Goal: Task Accomplishment & Management: Manage account settings

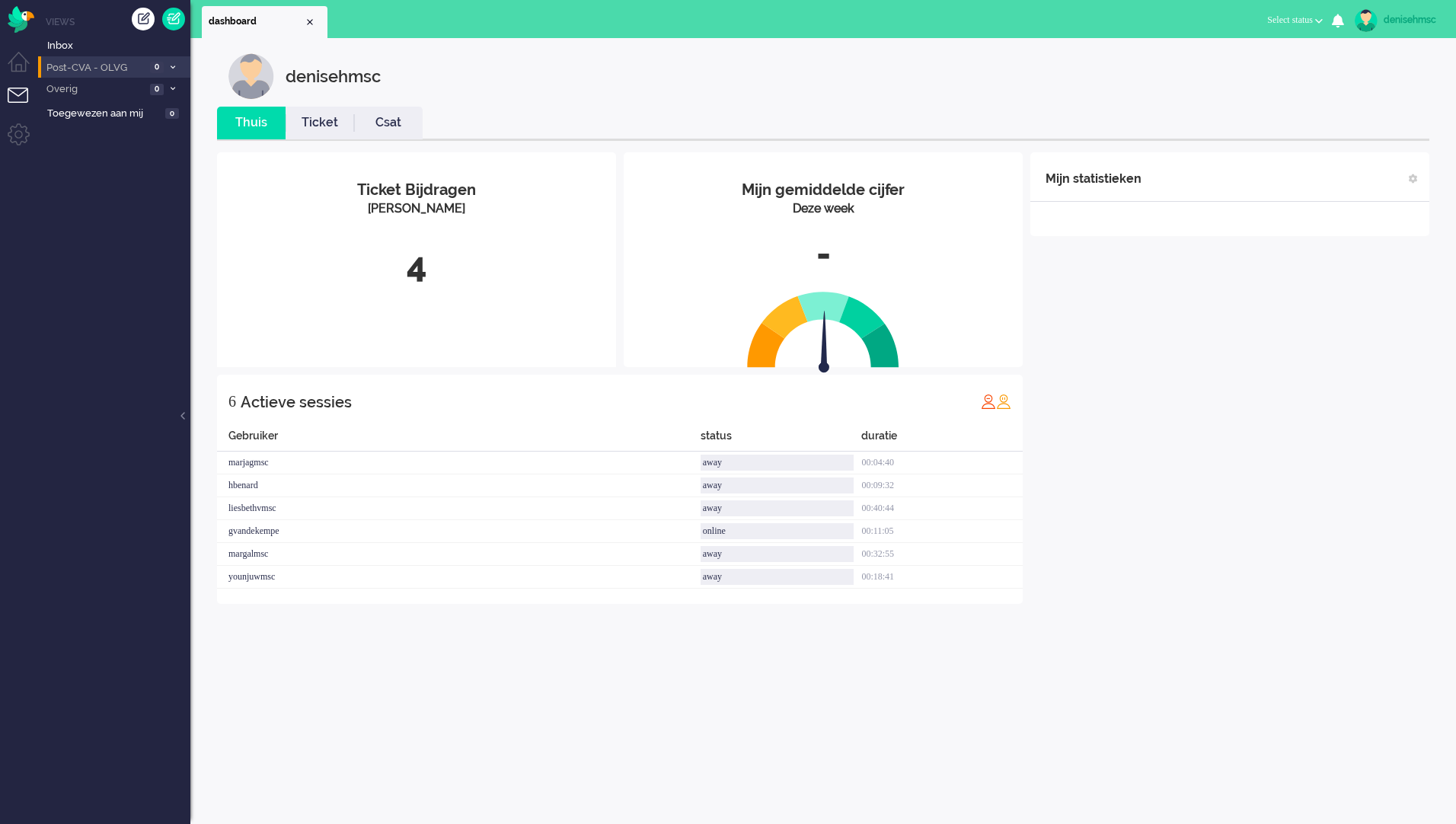
click at [133, 64] on span "Post-CVA - OLVG" at bounding box center [95, 68] width 101 height 15
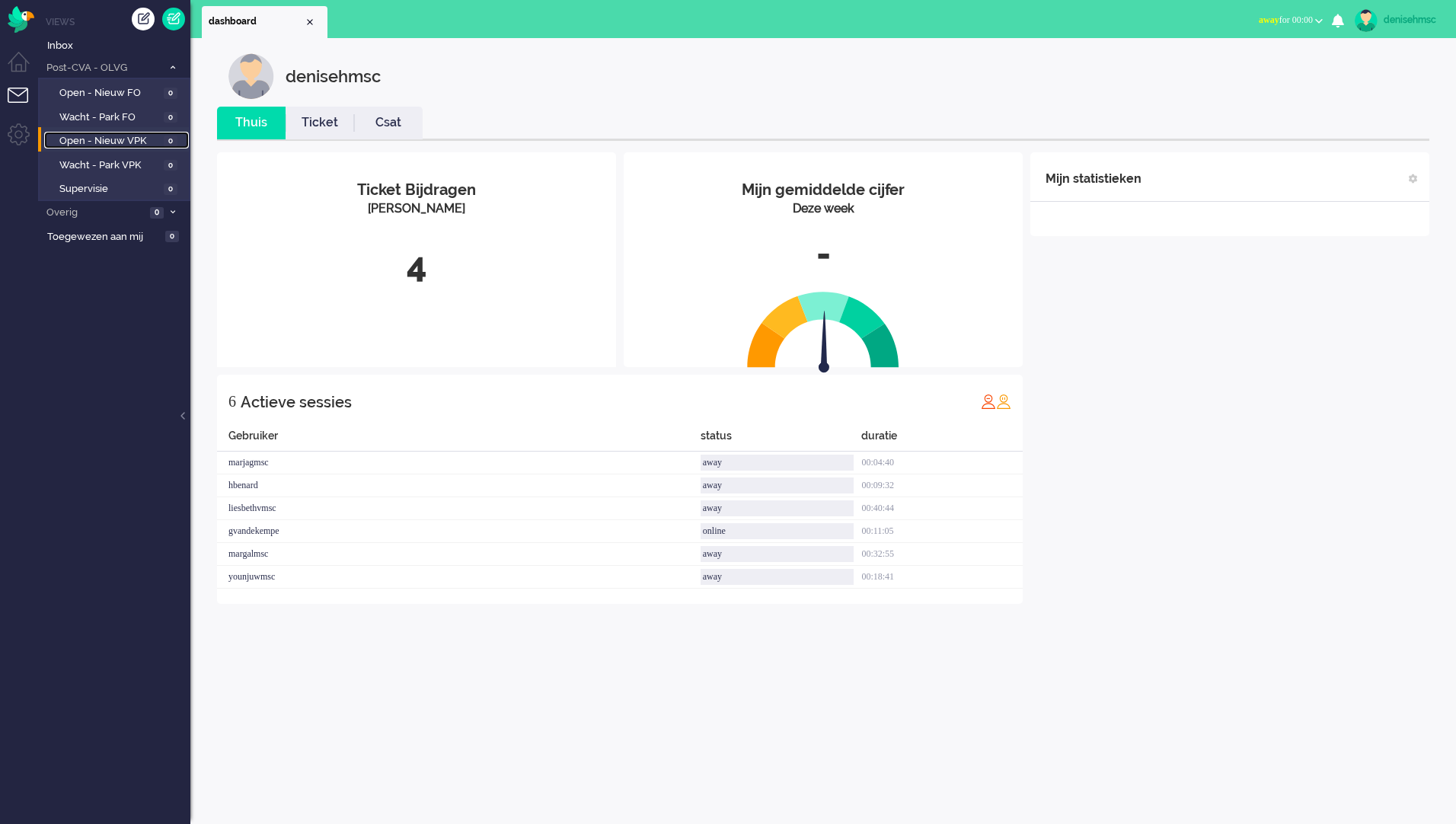
click at [162, 144] on link "Open - Nieuw VPK 0" at bounding box center [117, 140] width 145 height 17
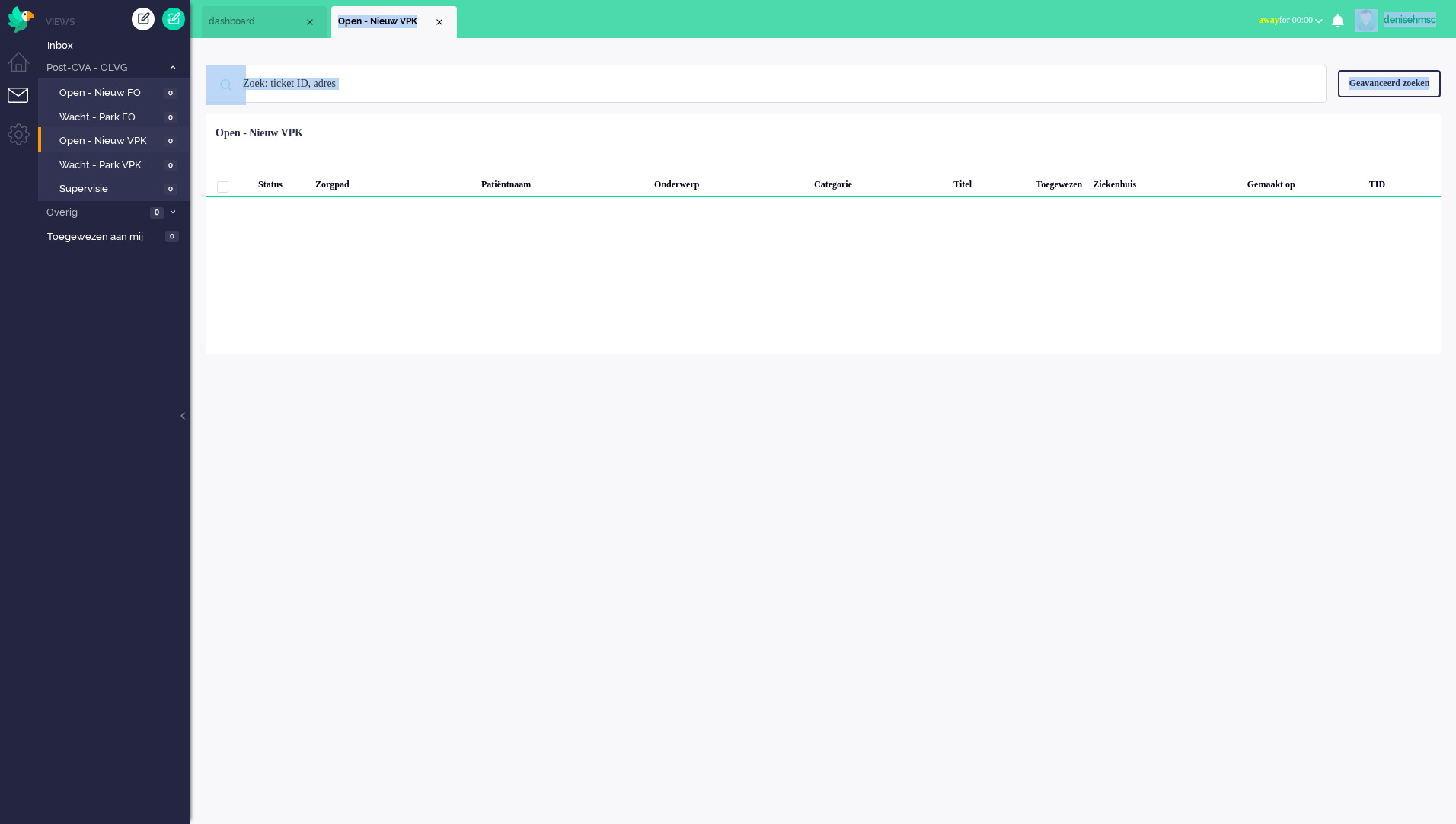
drag, startPoint x: 554, startPoint y: 300, endPoint x: 264, endPoint y: 36, distance: 392.2
click at [264, 36] on div "dashboard Open - Nieuw VPK Open - Nieuw VPK X Dashboard Open - Nieuw VPK Away O…" at bounding box center [823, 412] width 1266 height 824
click at [1212, 354] on div "Loading... Status Zorgpad Patiëntnaam Onderwerp Categorie Titel Toegewezen Ziek…" at bounding box center [823, 234] width 1235 height 240
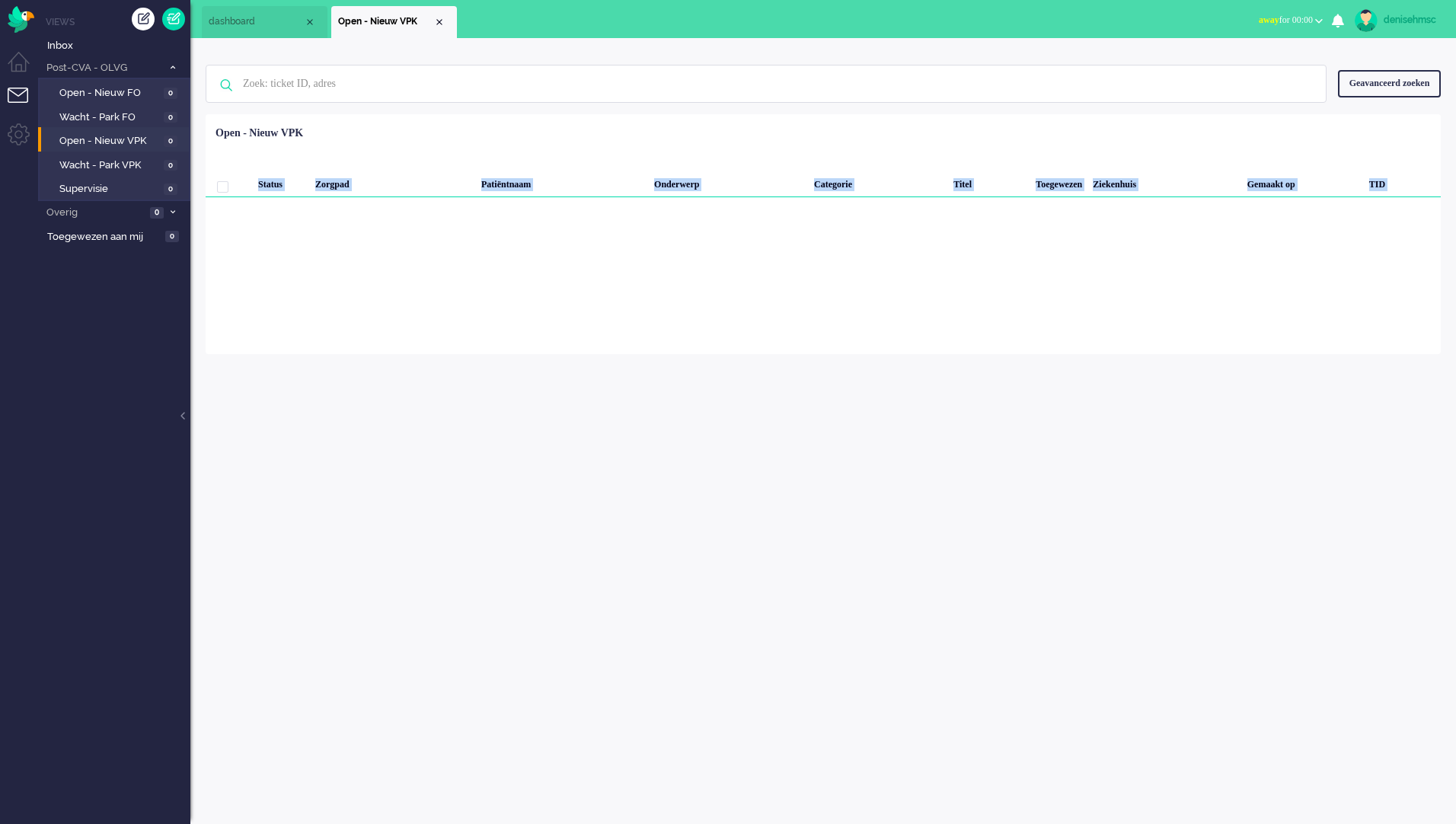
drag, startPoint x: 383, startPoint y: 271, endPoint x: 211, endPoint y: 131, distance: 221.8
click at [211, 131] on div "Loading... Status Zorgpad Patiëntnaam Onderwerp Categorie Titel Toegewezen Ziek…" at bounding box center [823, 234] width 1235 height 240
click at [1184, 340] on div "Loading... Status Zorgpad Patiëntnaam Onderwerp Categorie Titel Toegewezen Ziek…" at bounding box center [823, 234] width 1235 height 240
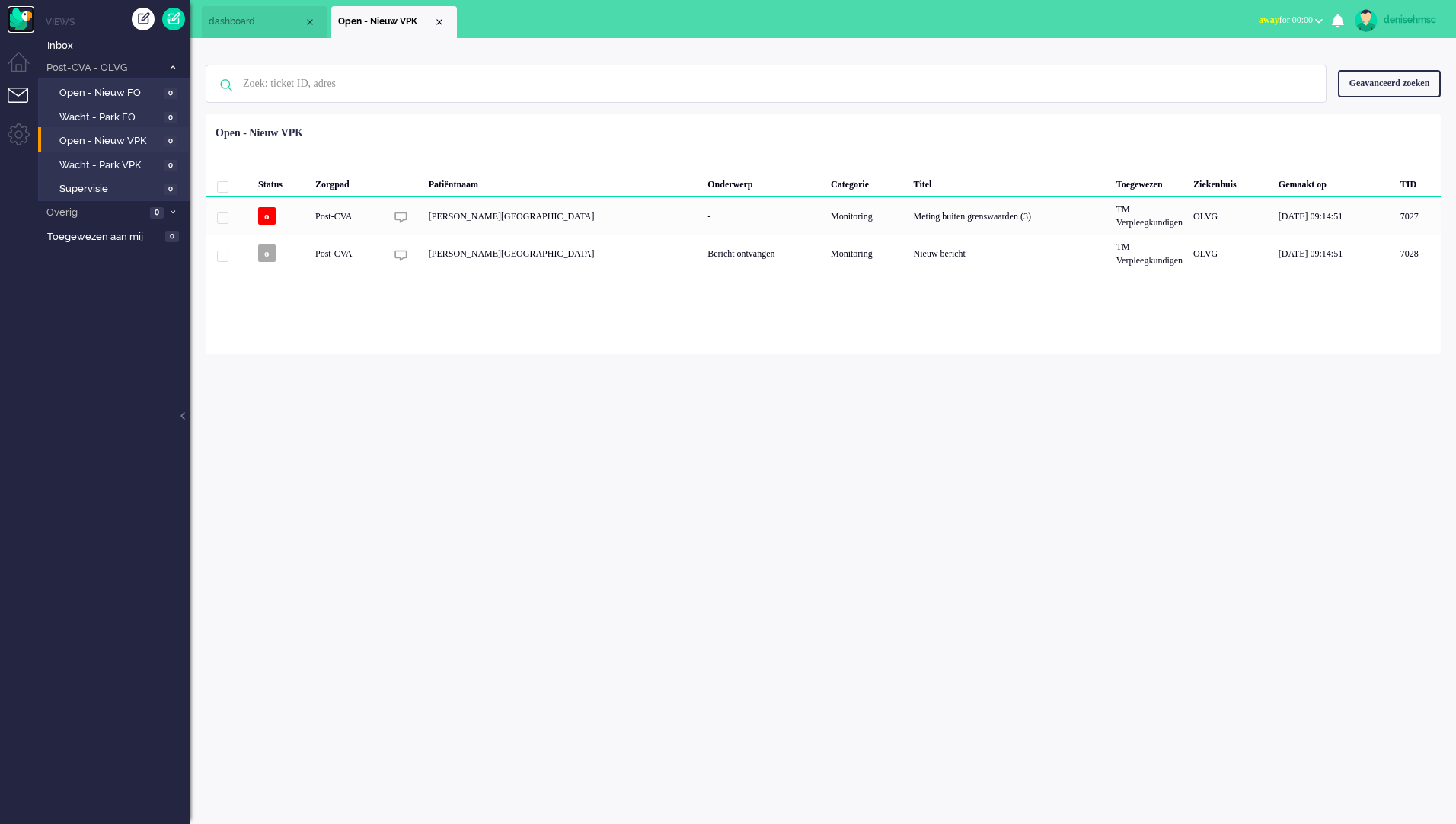
click at [31, 14] on img "Omnidesk" at bounding box center [21, 19] width 26 height 26
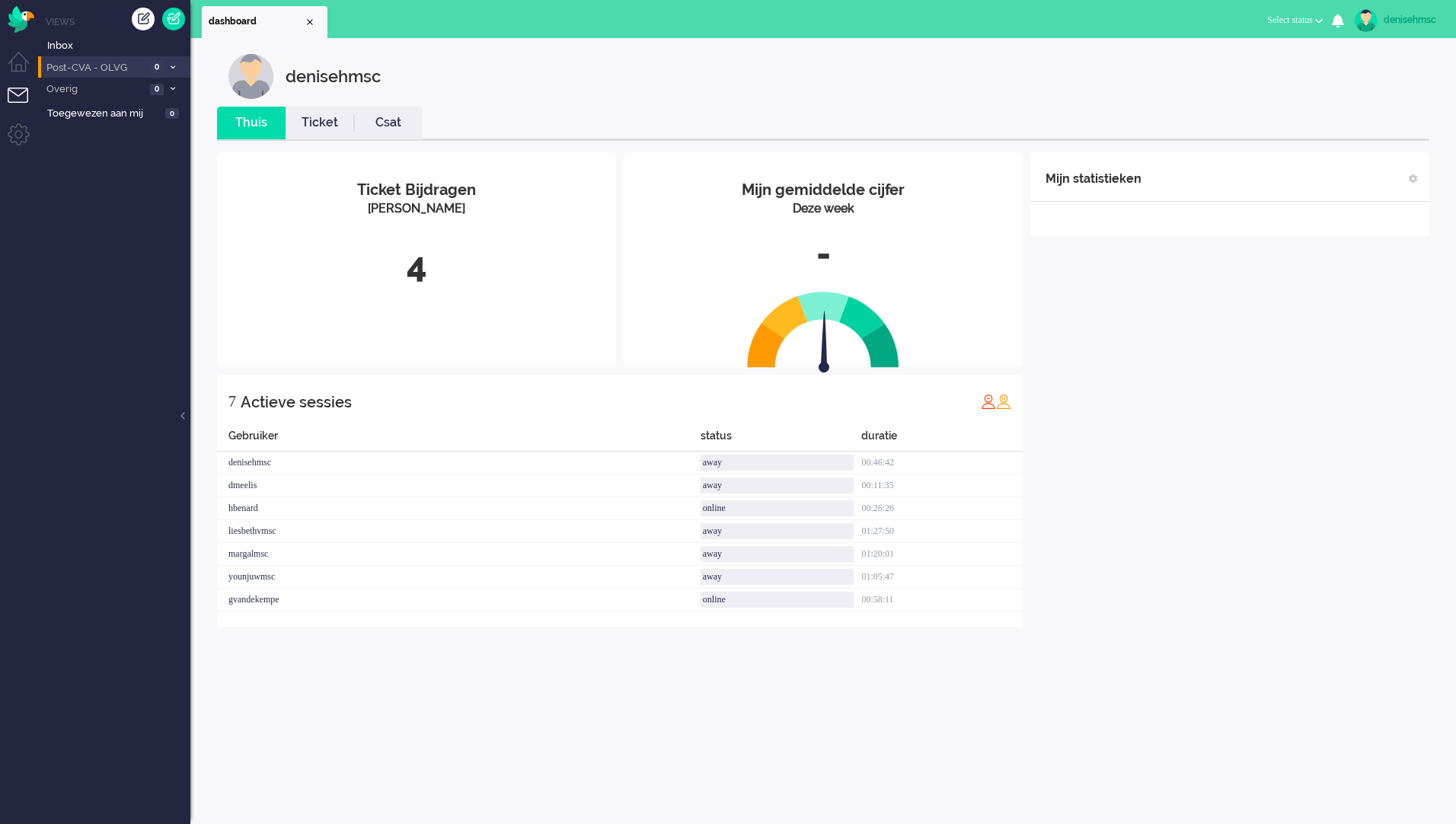
click at [141, 67] on span "Post-CVA - OLVG" at bounding box center [95, 68] width 101 height 15
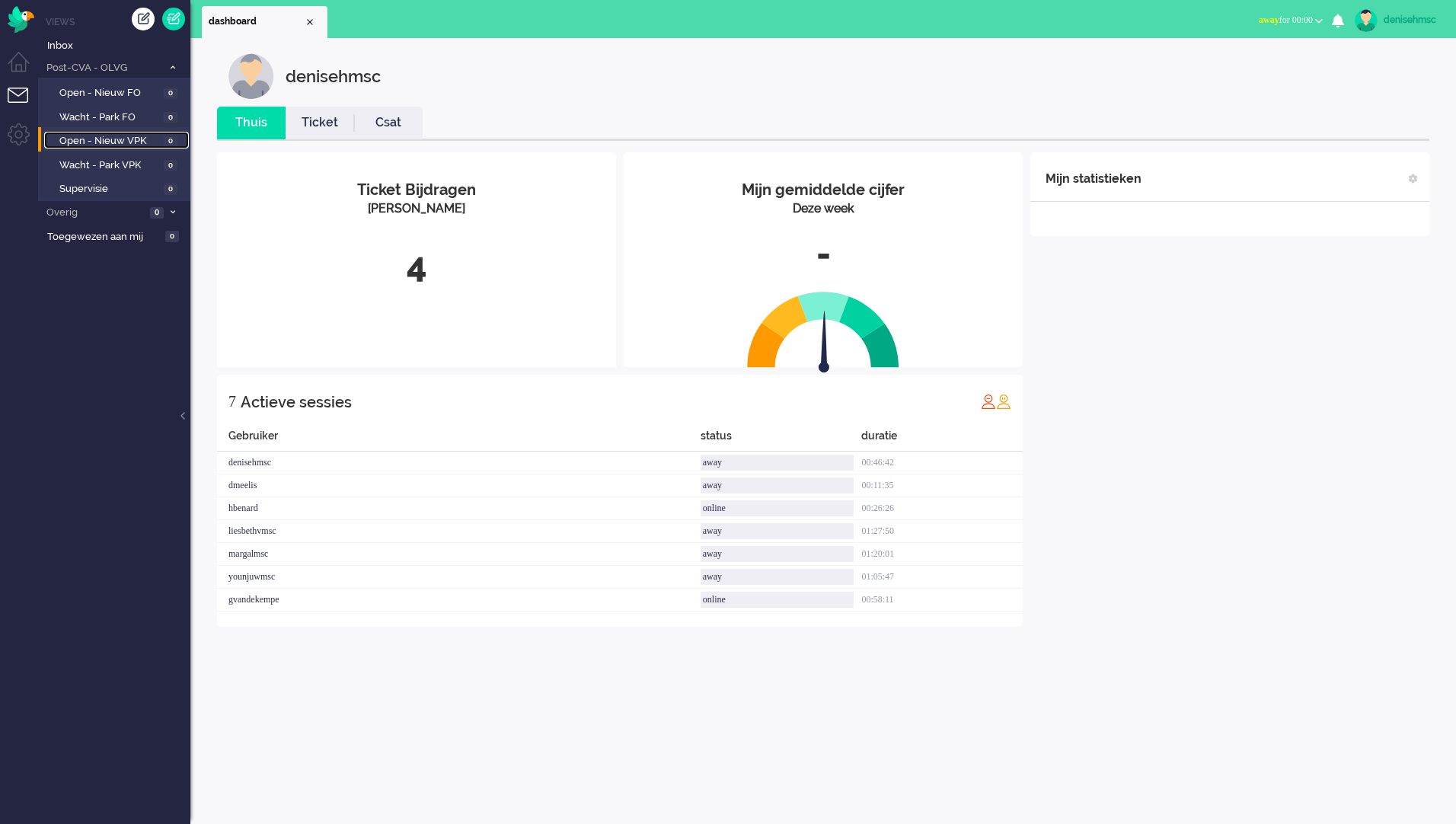
click at [162, 138] on link "Open - Nieuw VPK 0" at bounding box center [117, 140] width 145 height 17
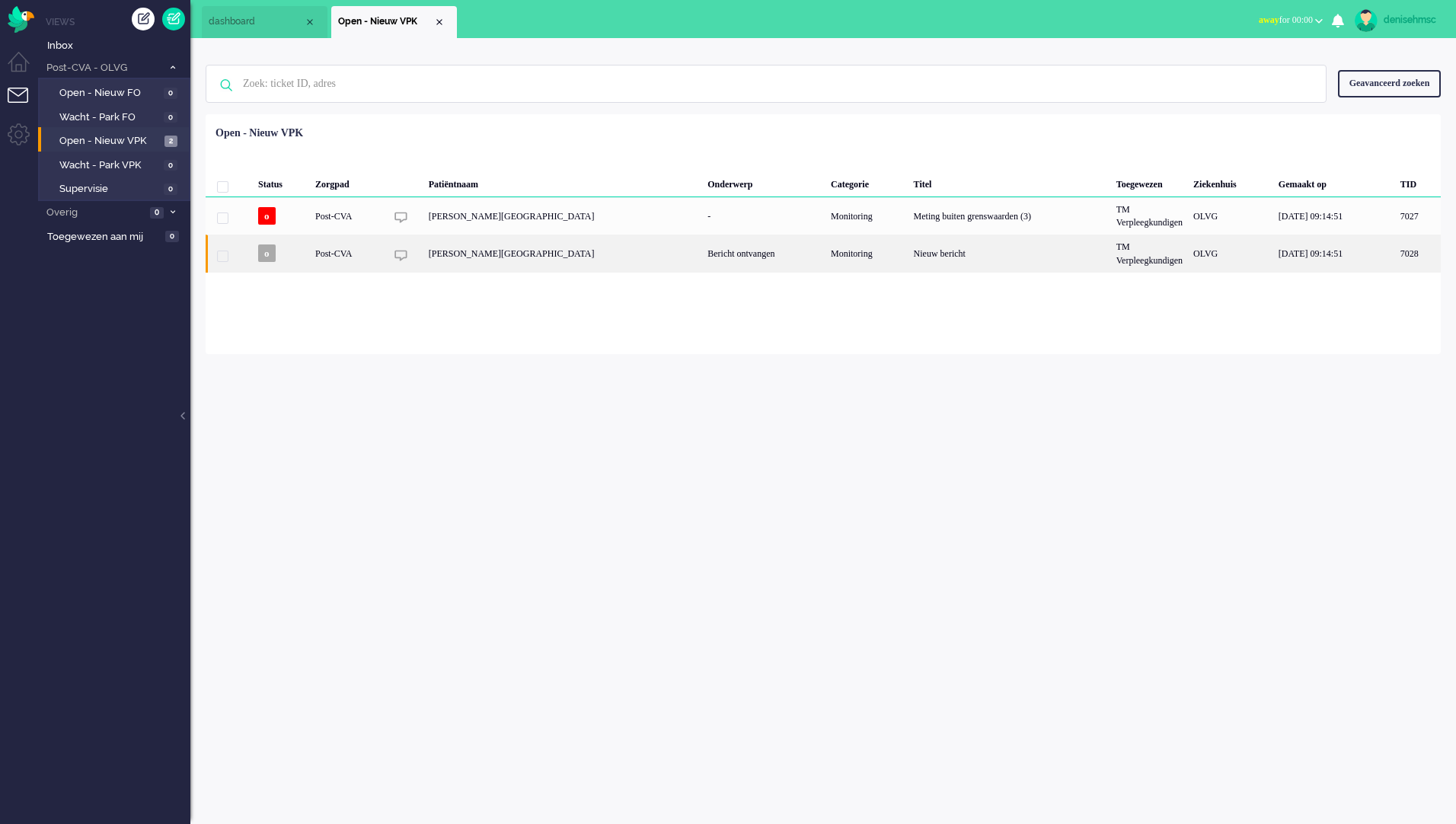
click at [444, 246] on div "[PERSON_NAME][GEOGRAPHIC_DATA]" at bounding box center [563, 253] width 279 height 37
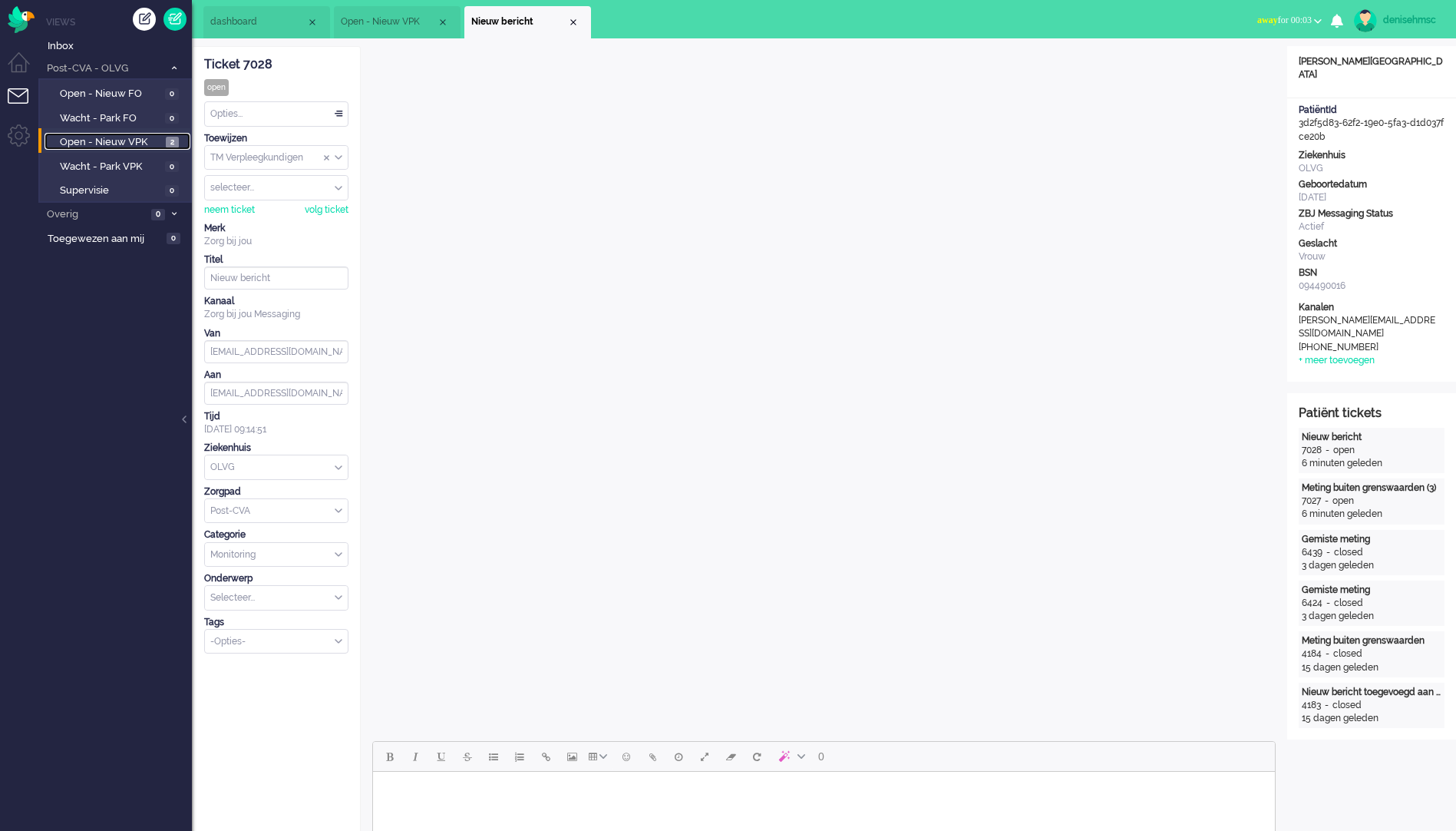
click at [162, 135] on link "Open - Nieuw VPK 2" at bounding box center [118, 141] width 146 height 17
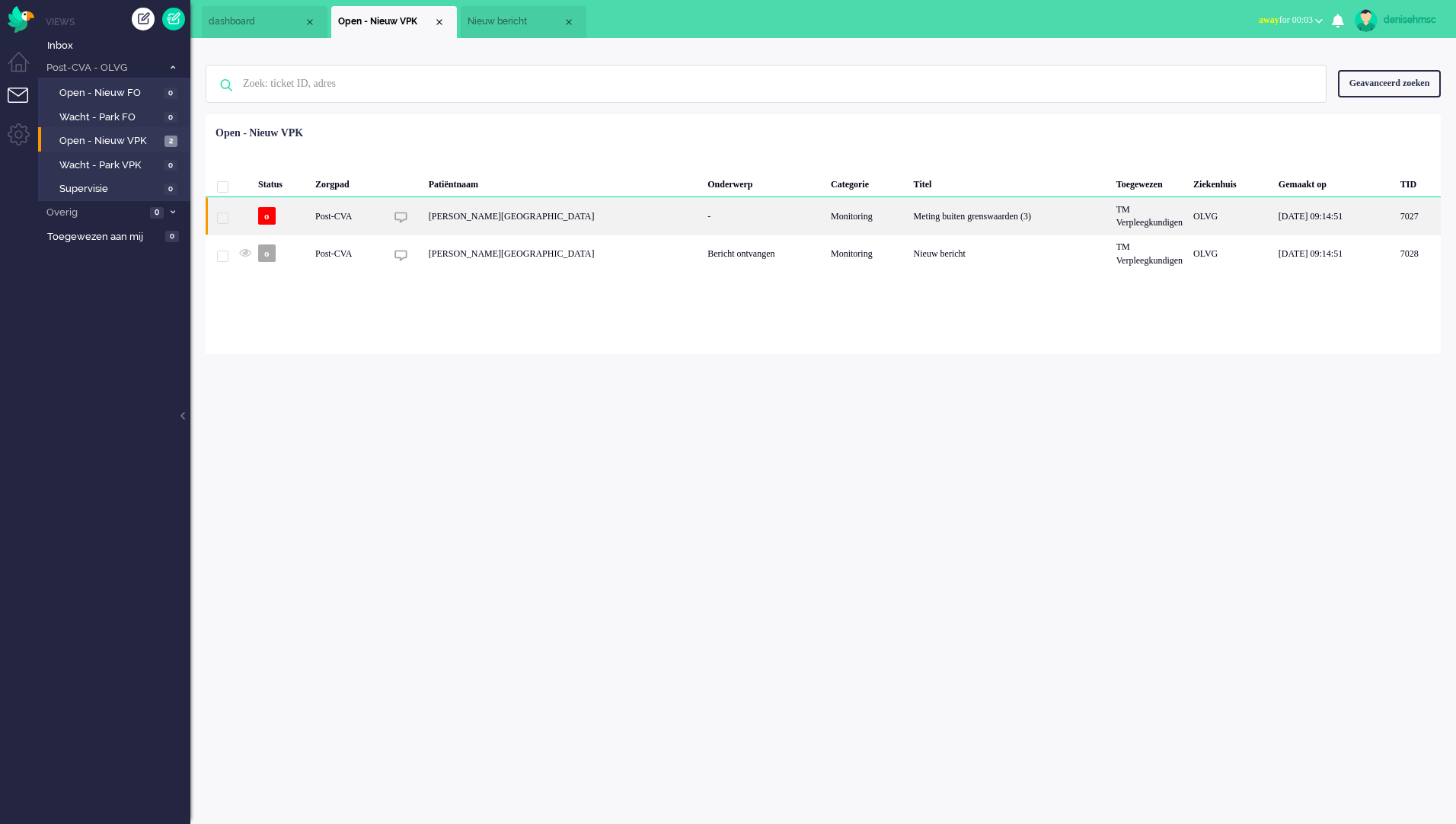
click at [826, 213] on div "Post-CVA" at bounding box center [867, 216] width 83 height 37
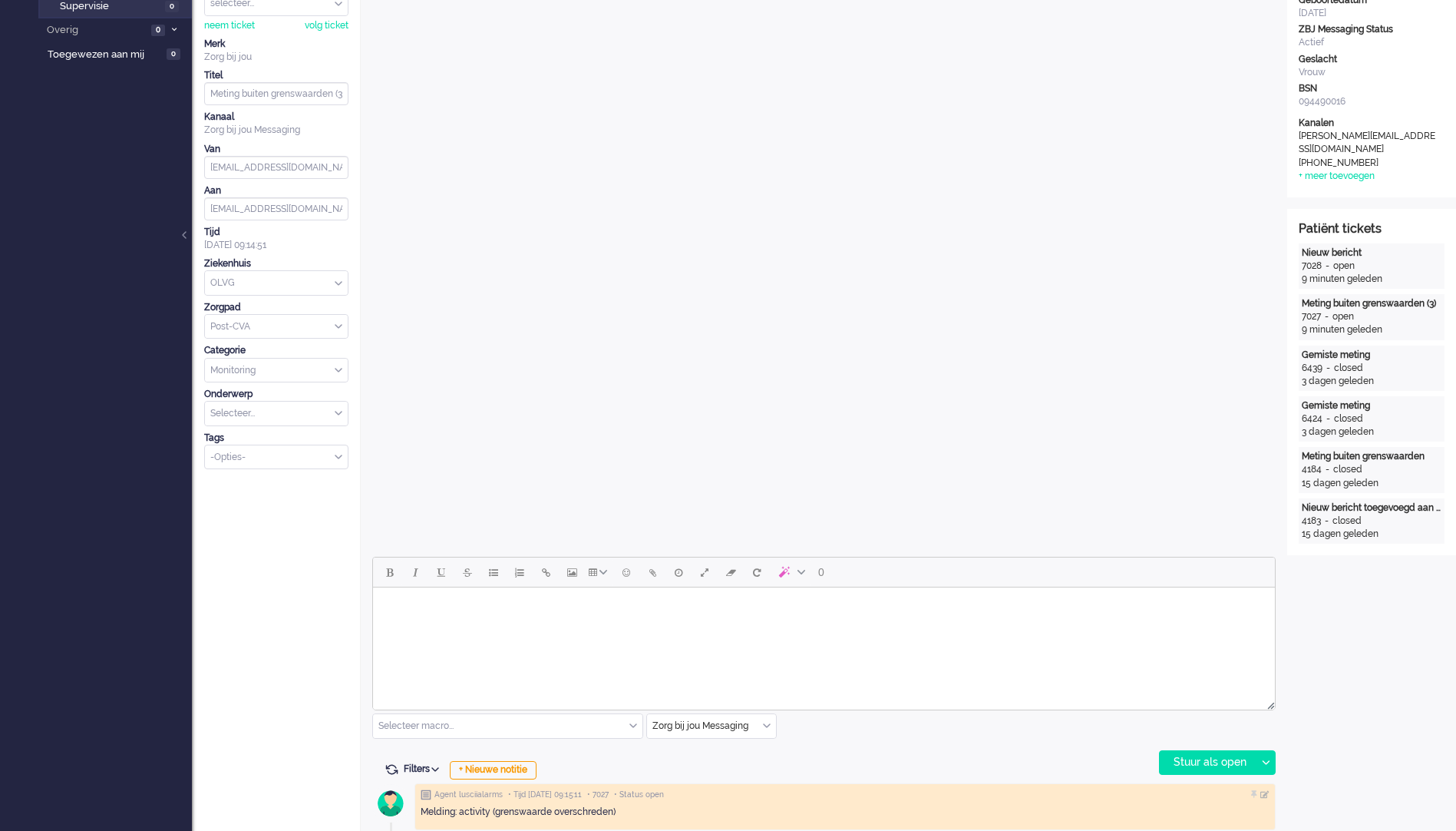
scroll to position [354, 0]
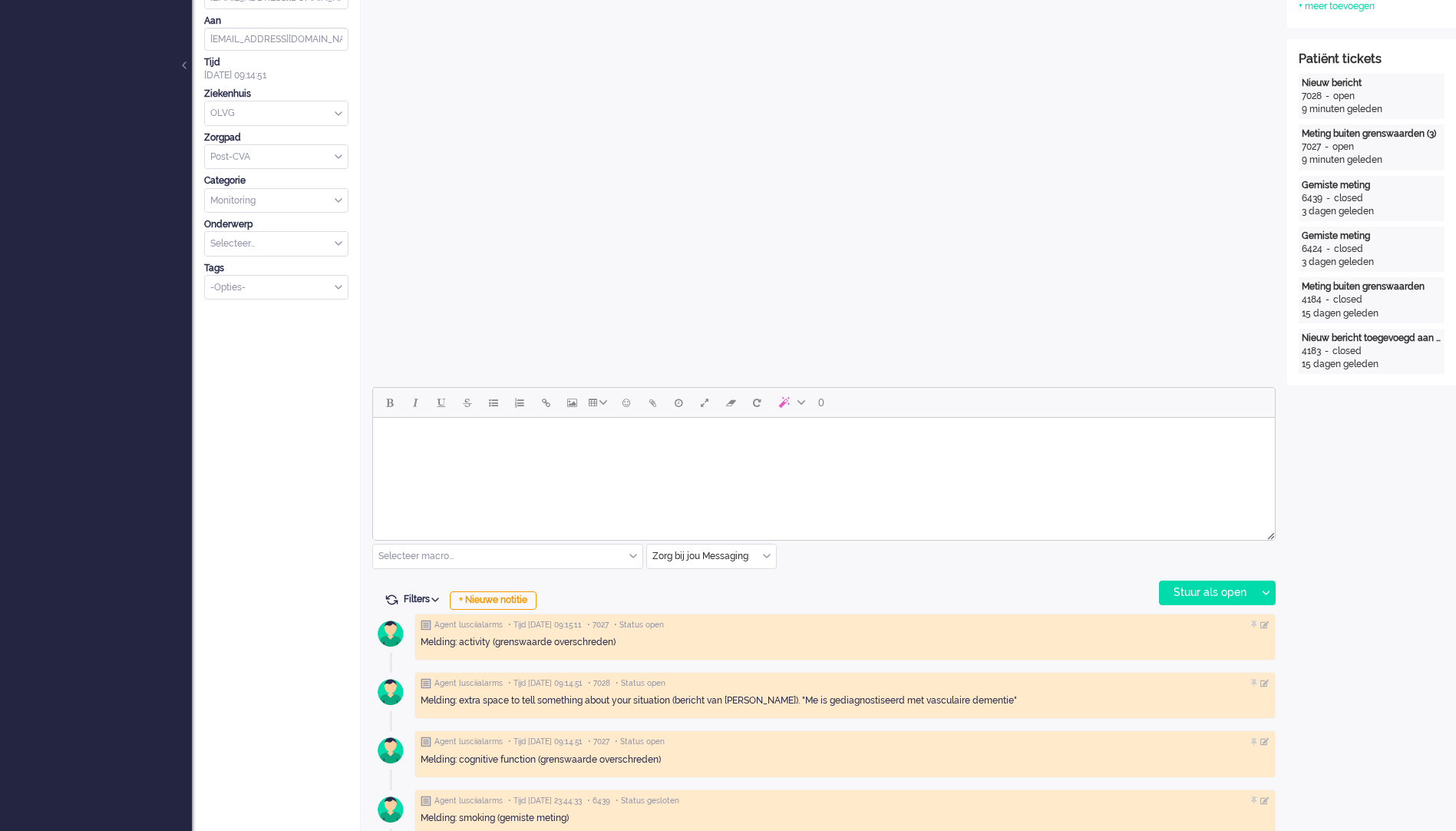
click at [717, 457] on html at bounding box center [824, 437] width 902 height 39
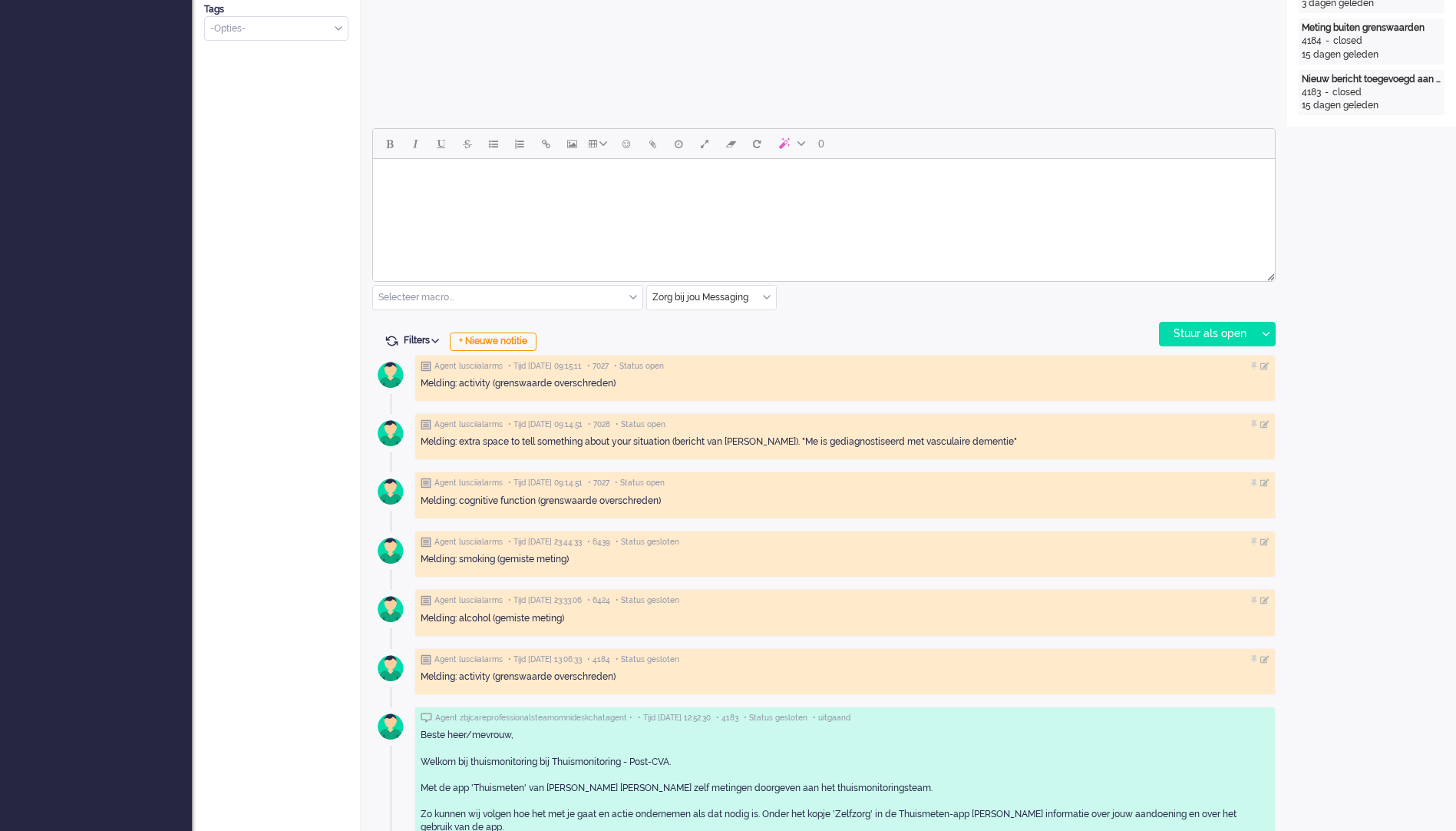
scroll to position [615, 0]
click at [486, 338] on div "+ Nieuwe notitie" at bounding box center [493, 340] width 87 height 19
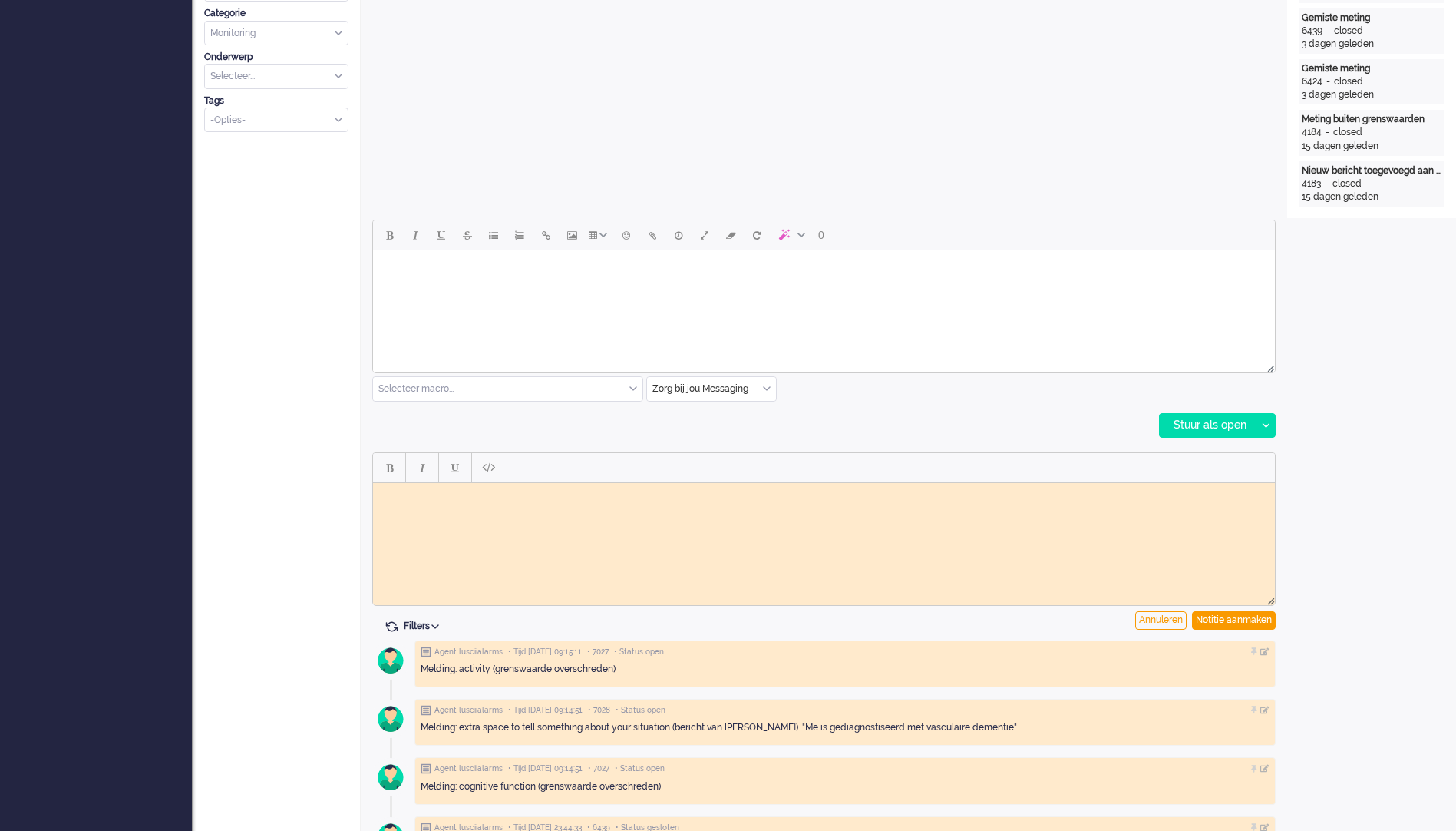
scroll to position [538, 0]
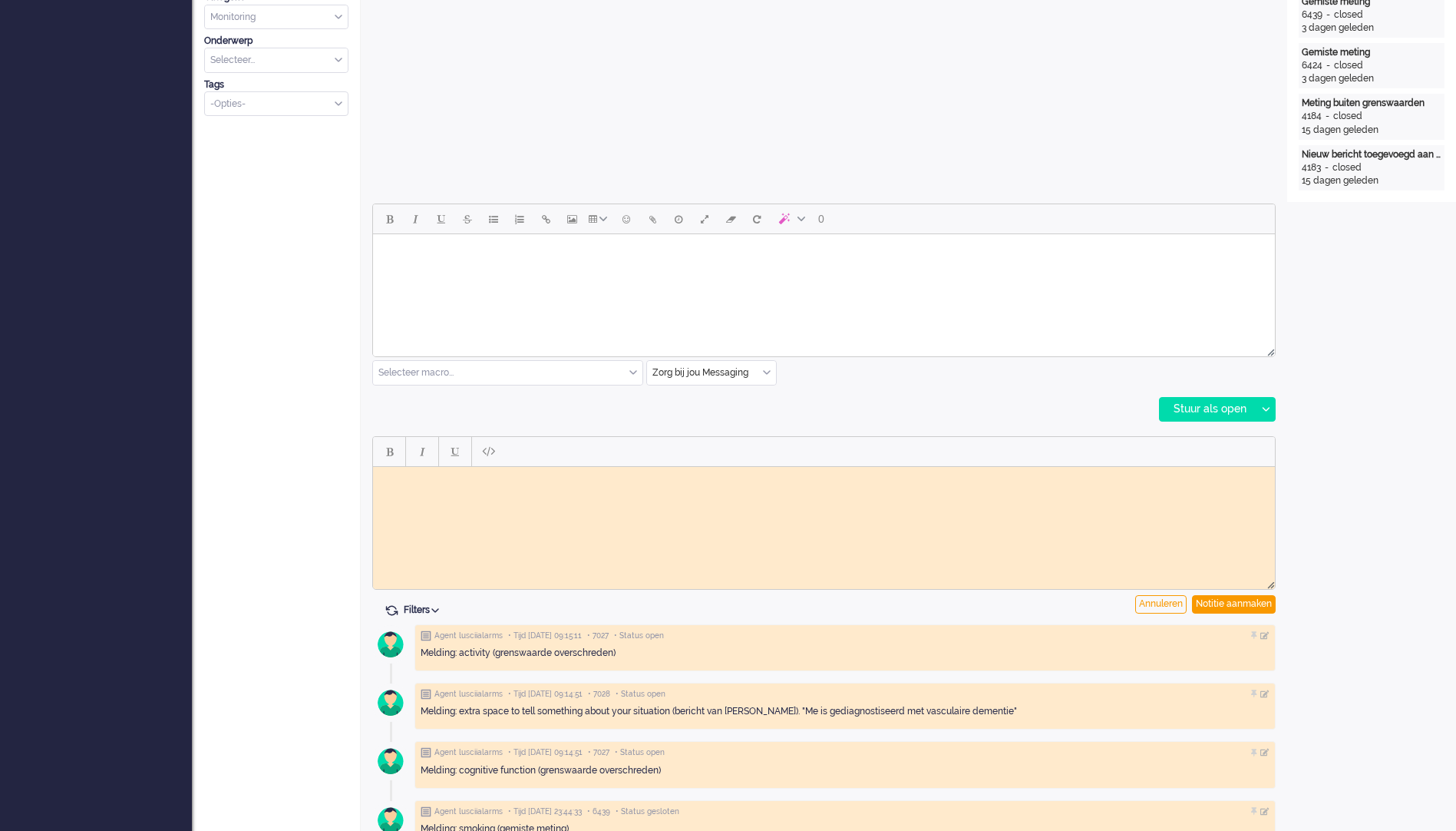
click at [831, 490] on html at bounding box center [824, 478] width 902 height 24
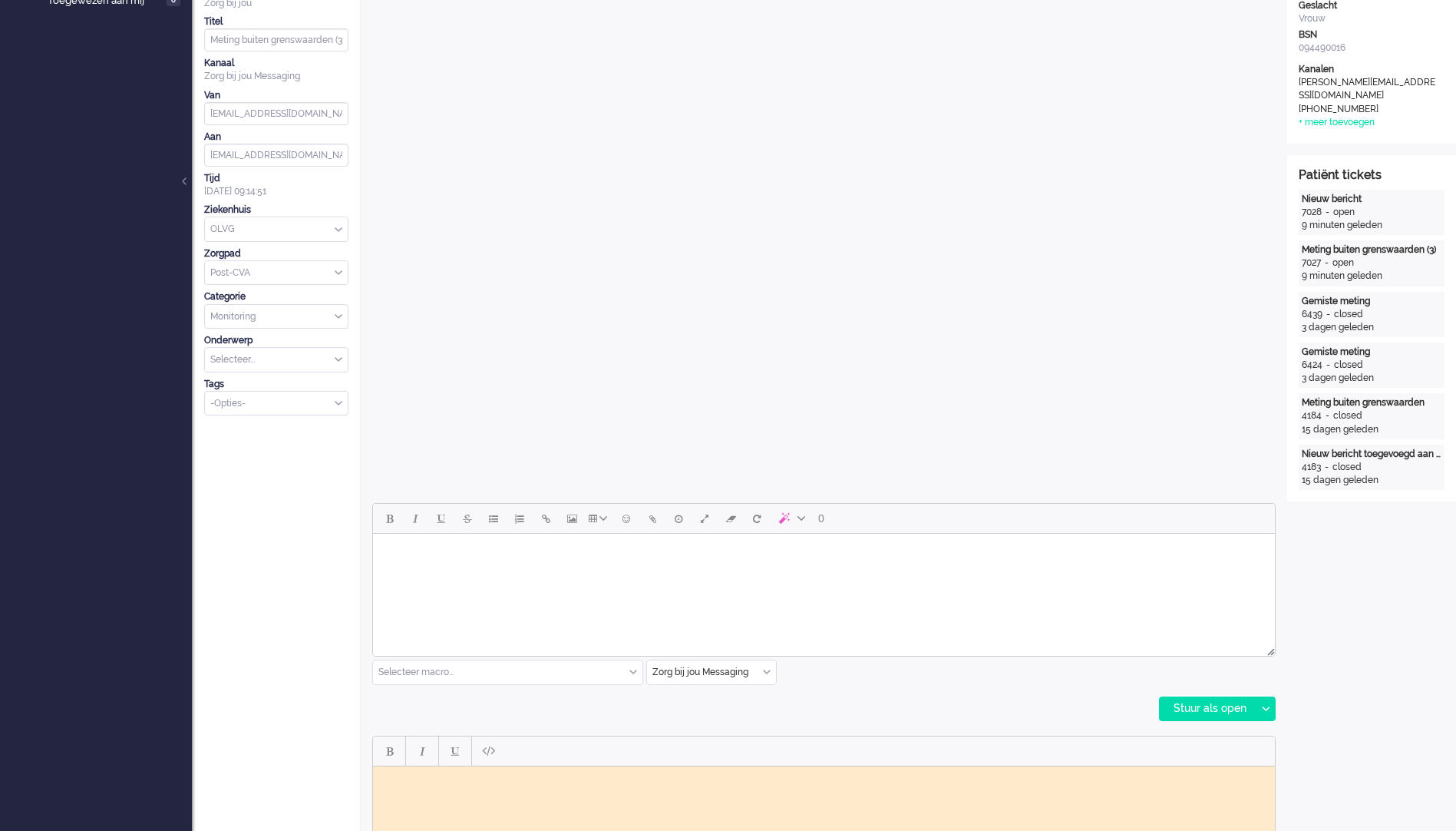
scroll to position [384, 0]
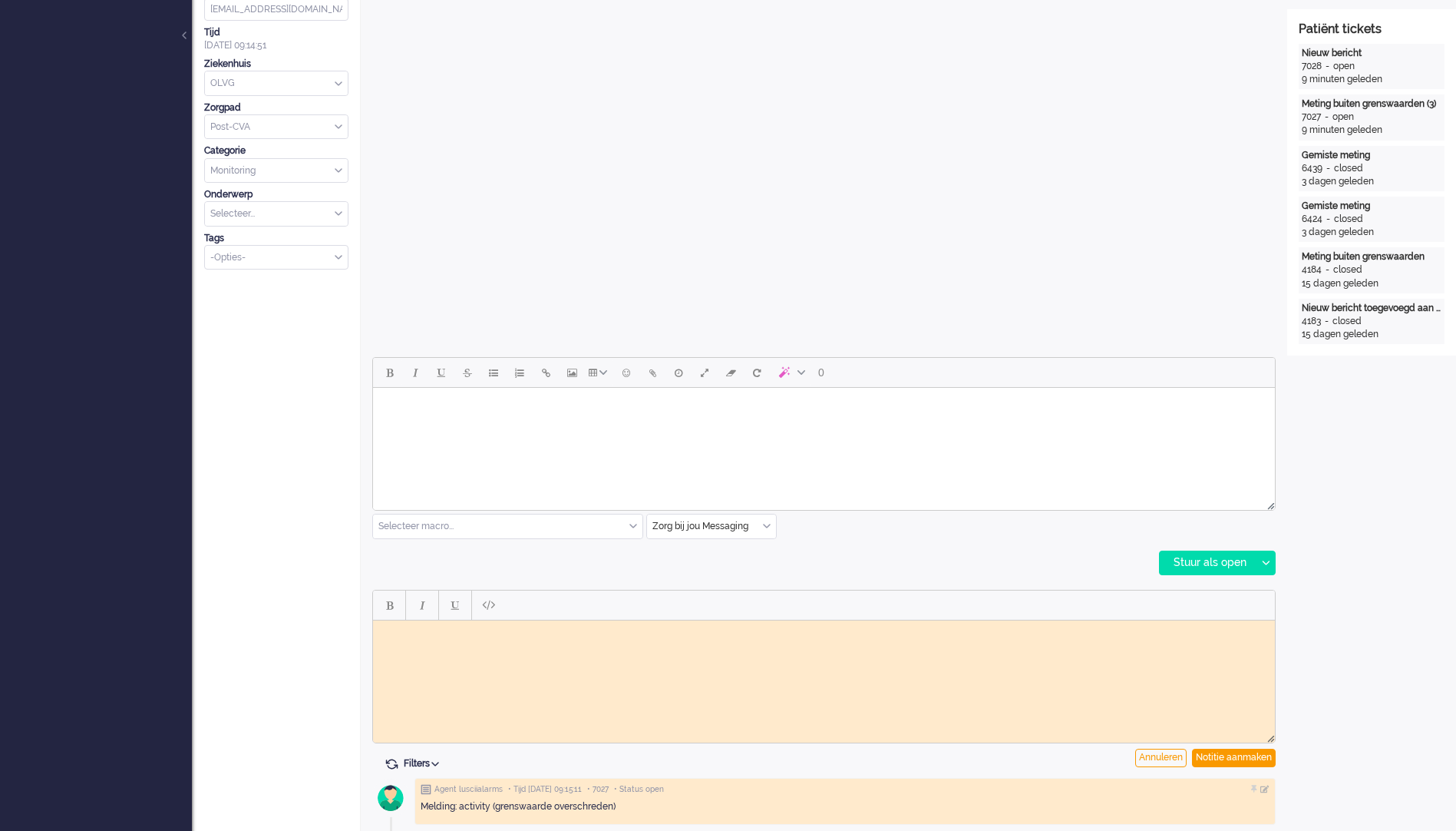
click at [624, 731] on div at bounding box center [824, 736] width 902 height 14
click at [686, 644] on html at bounding box center [824, 632] width 902 height 24
click at [1127, 644] on html at bounding box center [824, 632] width 902 height 24
click at [1233, 557] on div "Stuur als open" at bounding box center [1208, 562] width 96 height 23
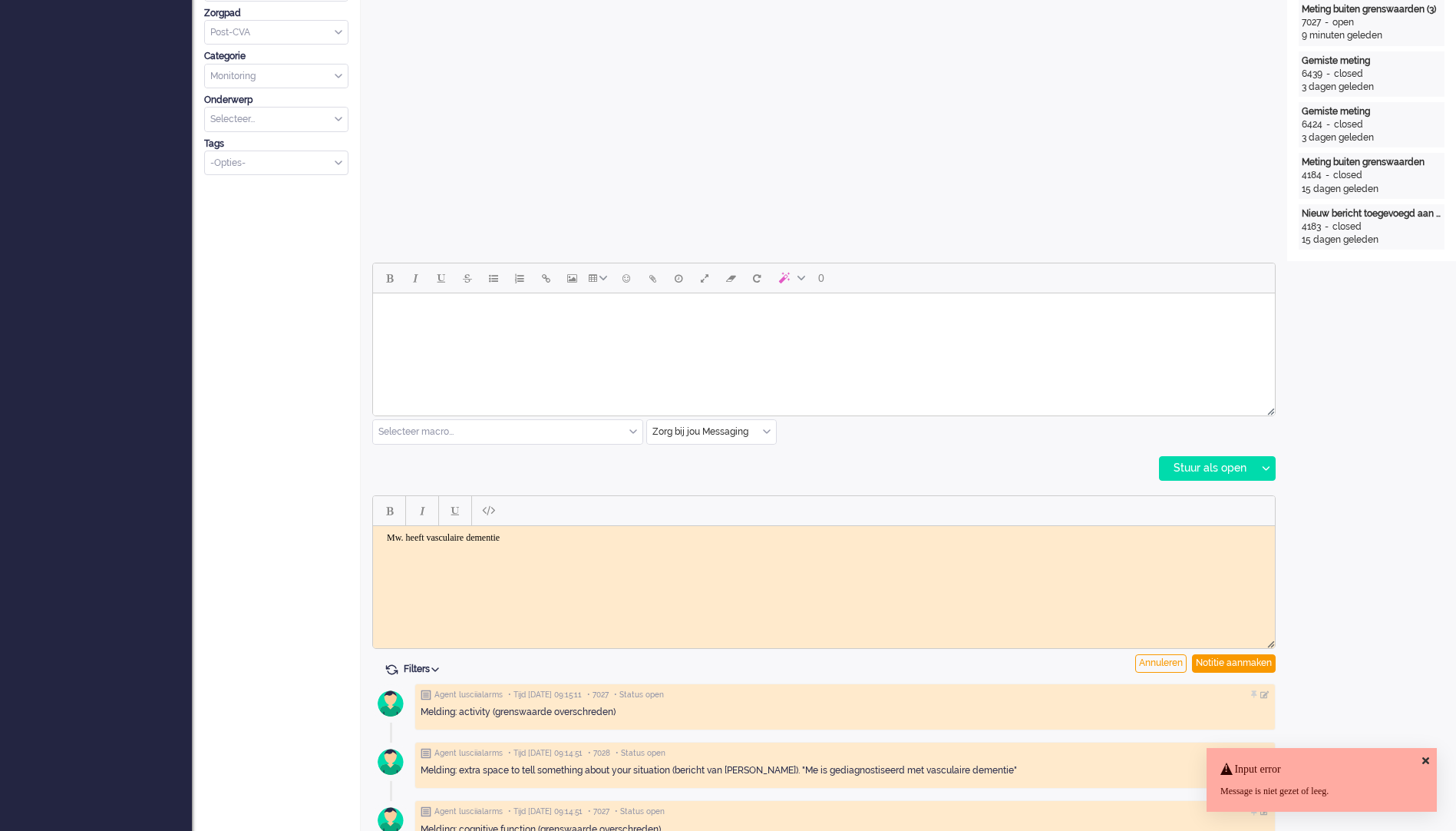
scroll to position [615, 0]
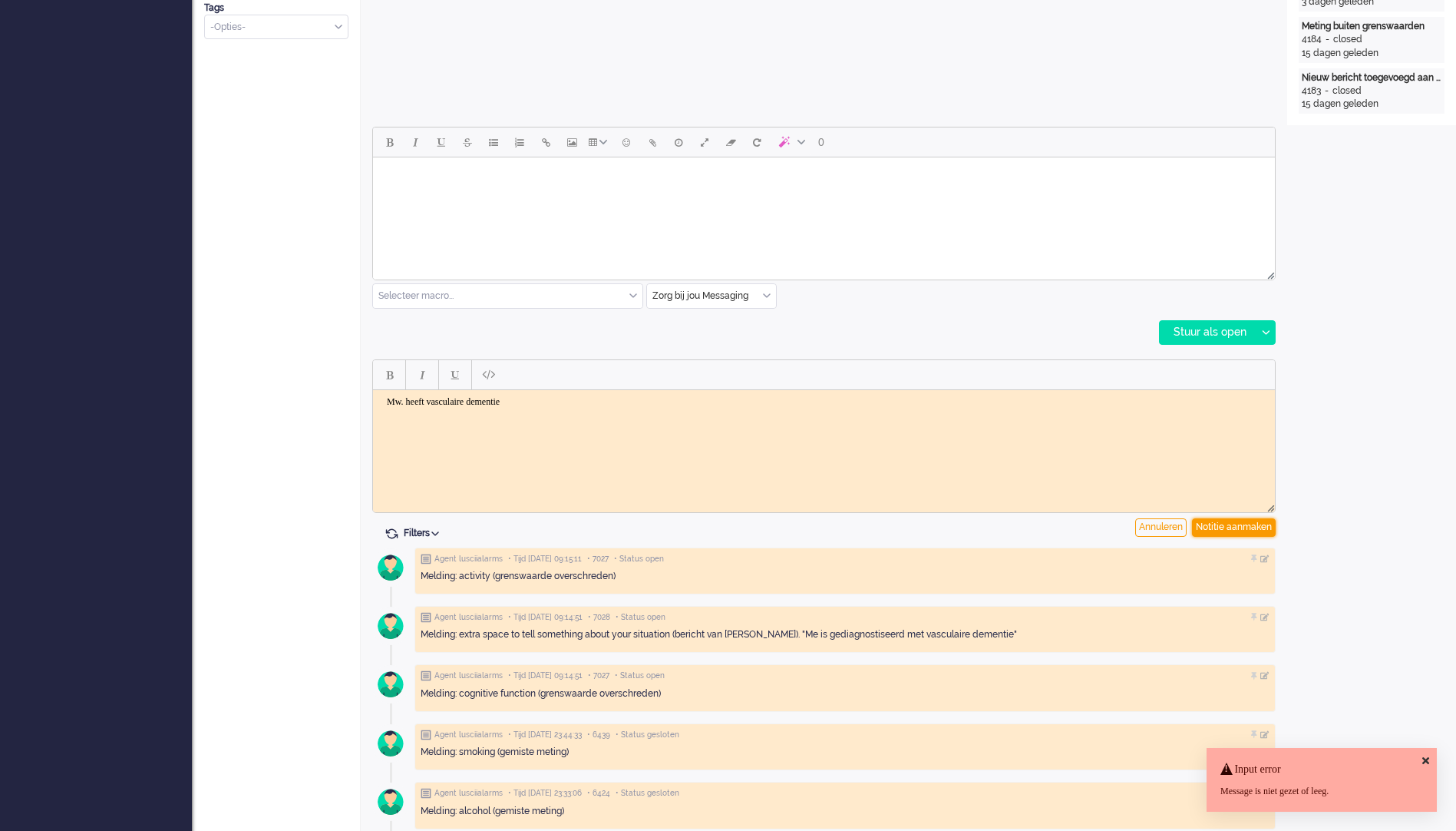
click at [1247, 528] on div "Notitie aanmaken" at bounding box center [1233, 528] width 84 height 19
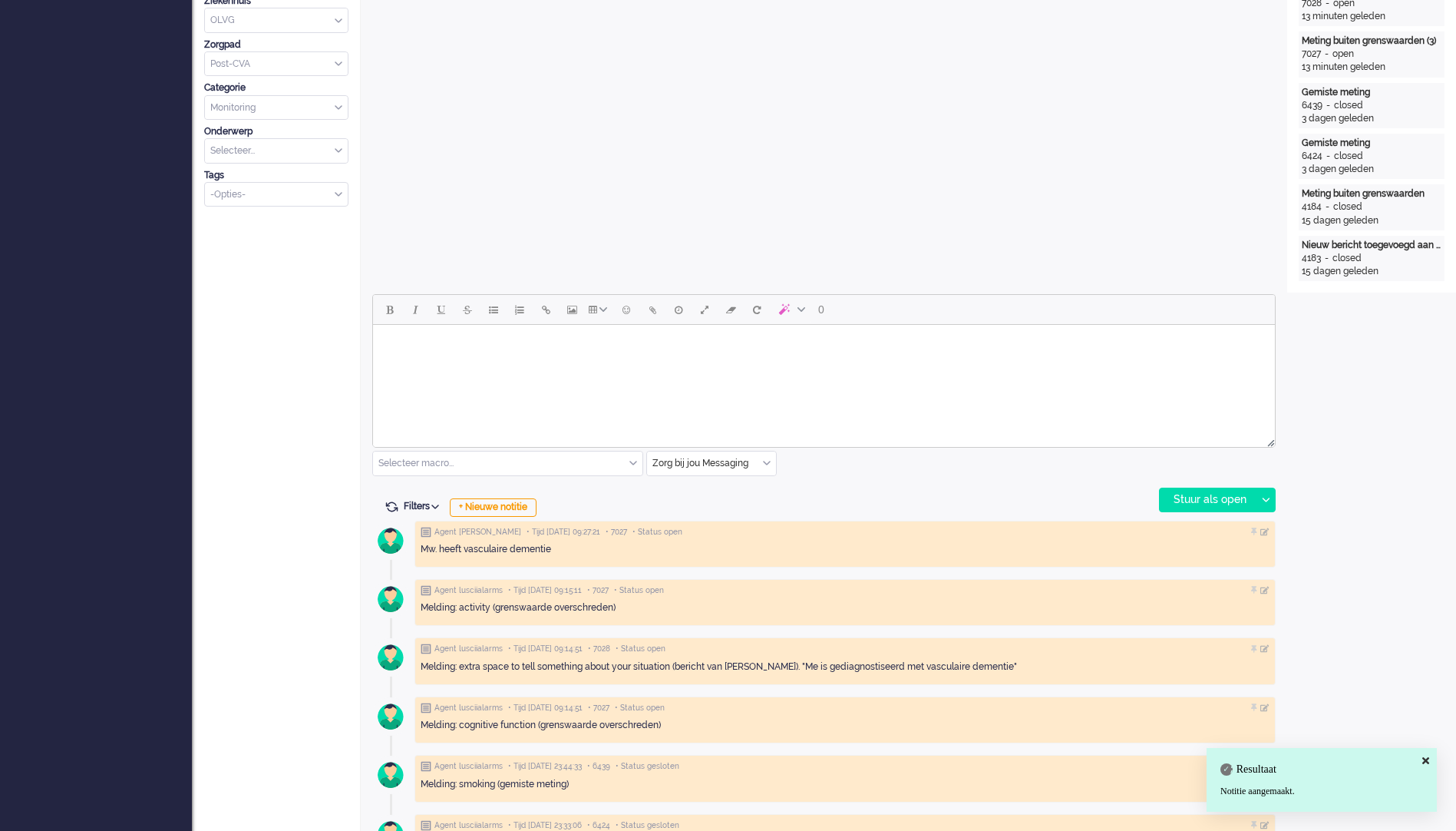
scroll to position [461, 0]
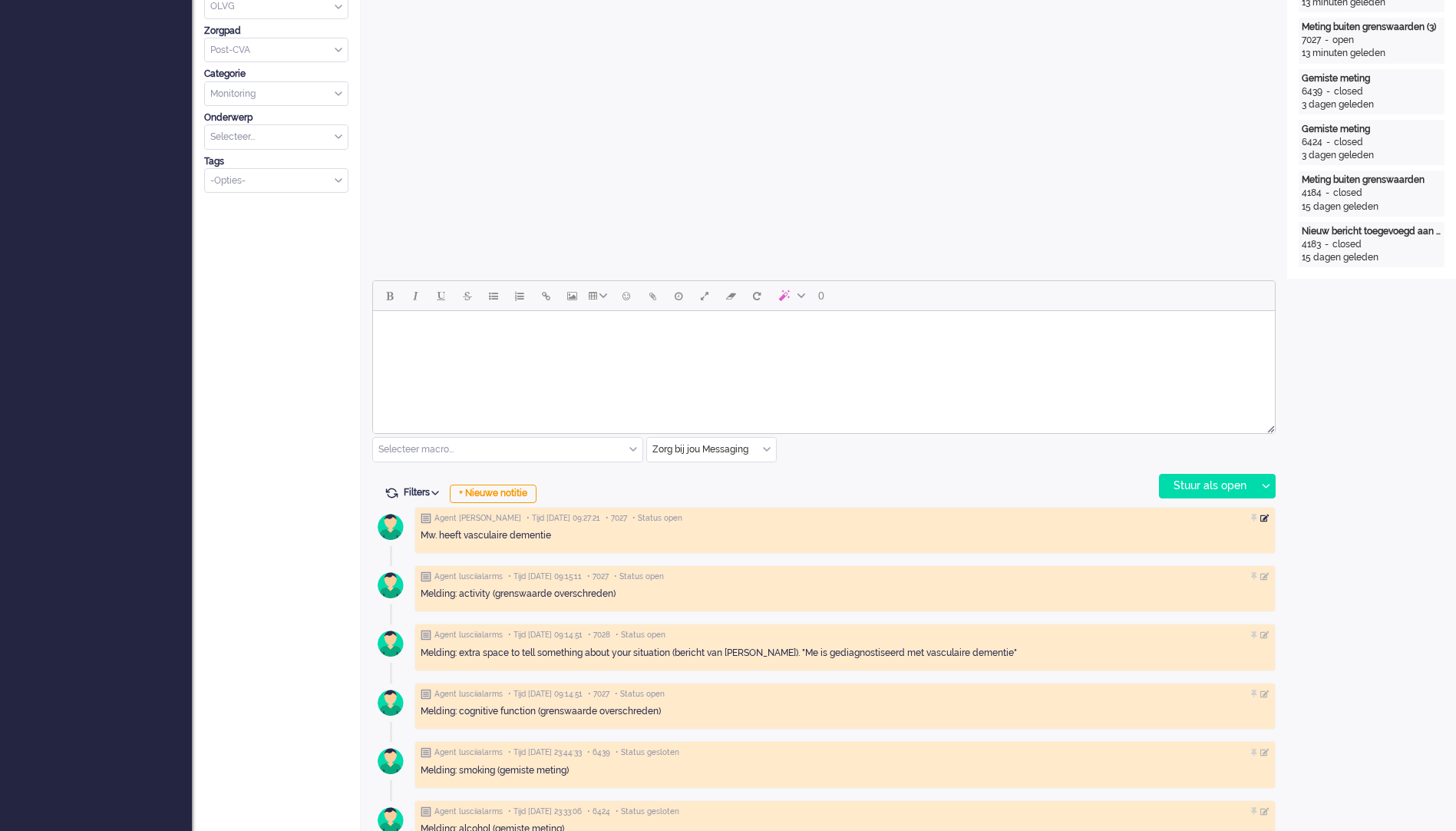
click at [1268, 515] on div at bounding box center [1266, 518] width 9 height 9
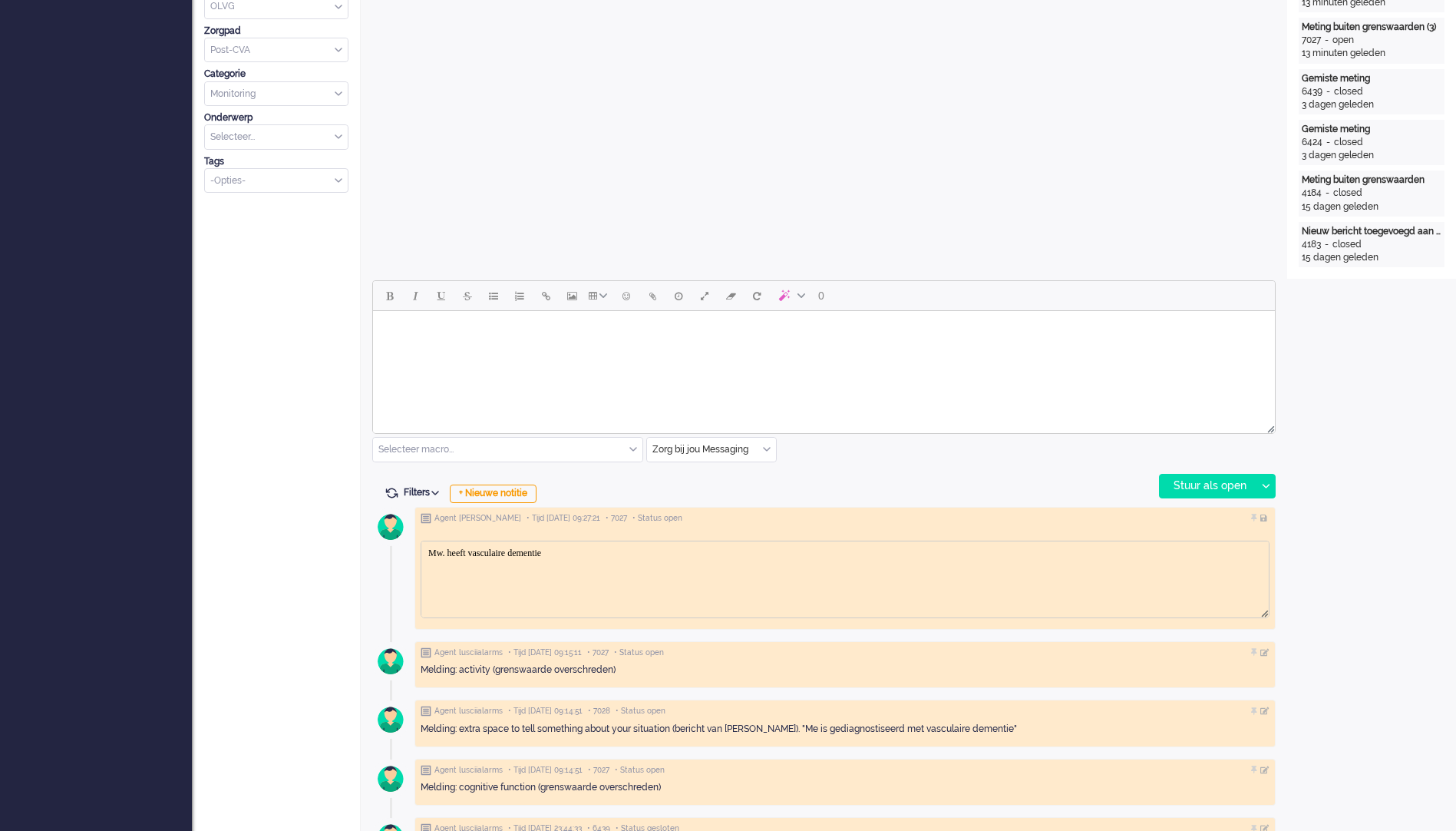
scroll to position [0, 0]
click at [795, 564] on html "Mw. heeft vasculaire dementie" at bounding box center [846, 553] width 848 height 24
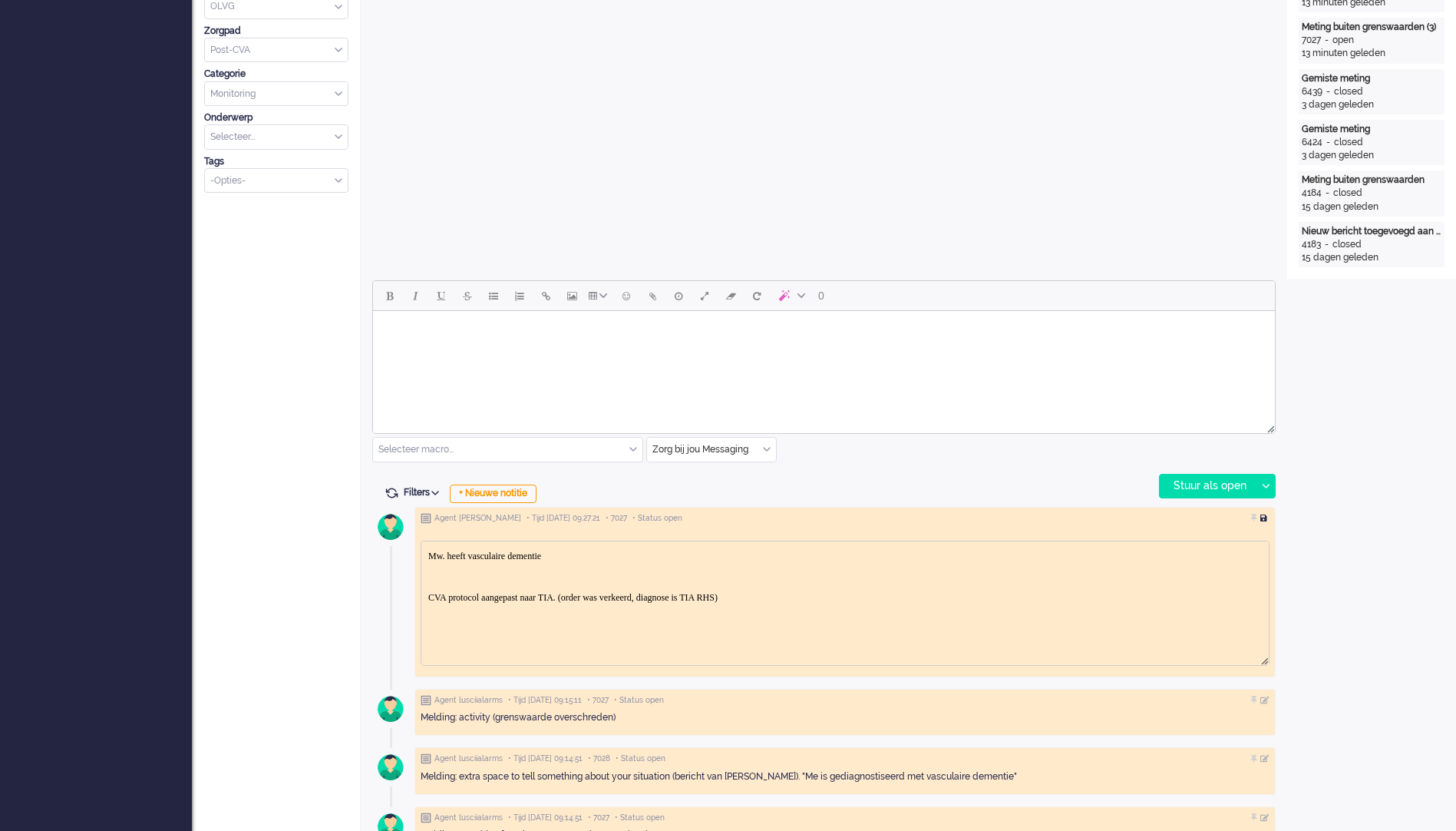
click at [1263, 517] on div at bounding box center [1266, 518] width 9 height 9
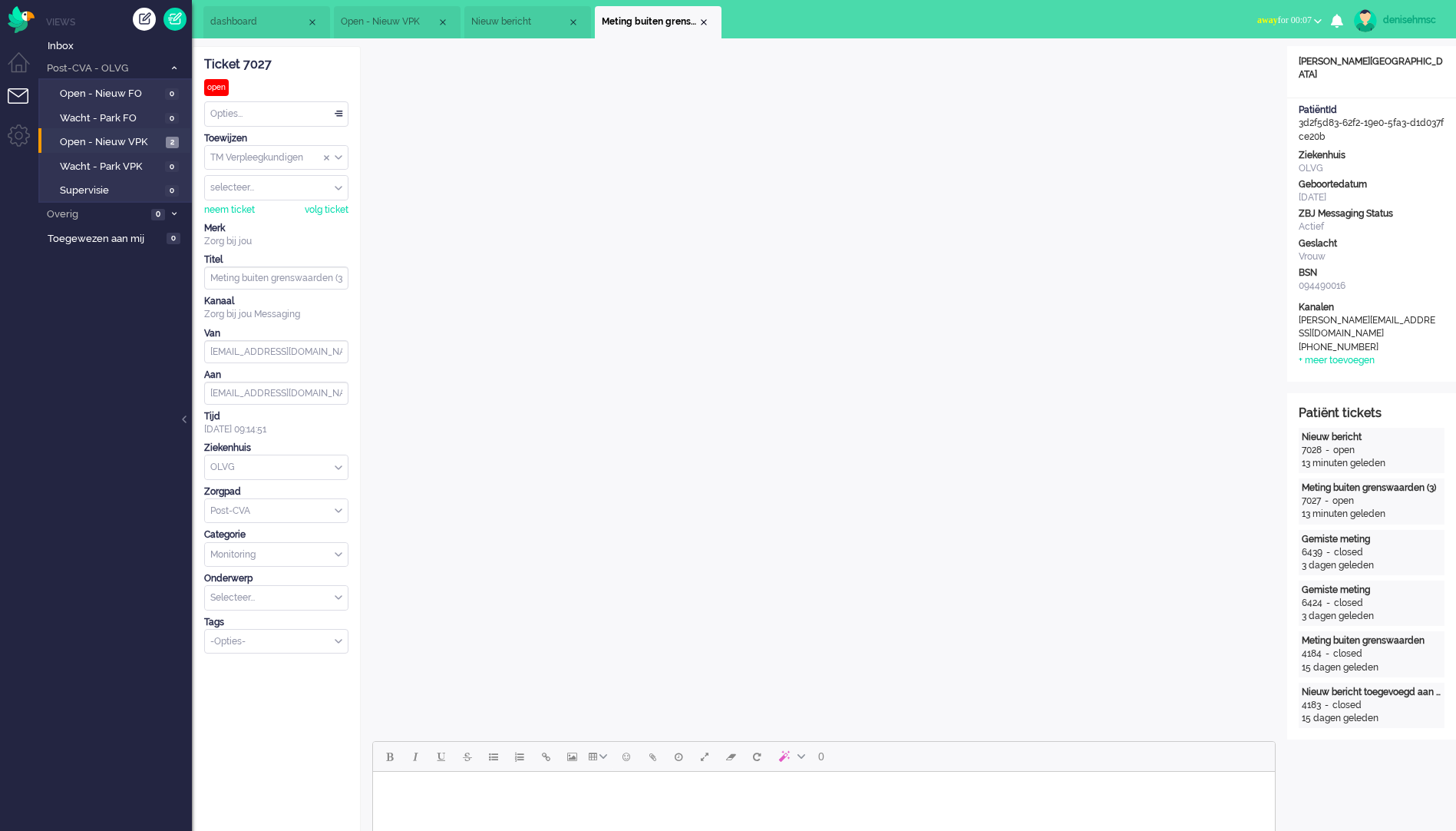
drag, startPoint x: 19, startPoint y: 833, endPoint x: -3, endPoint y: 864, distance: 38.0
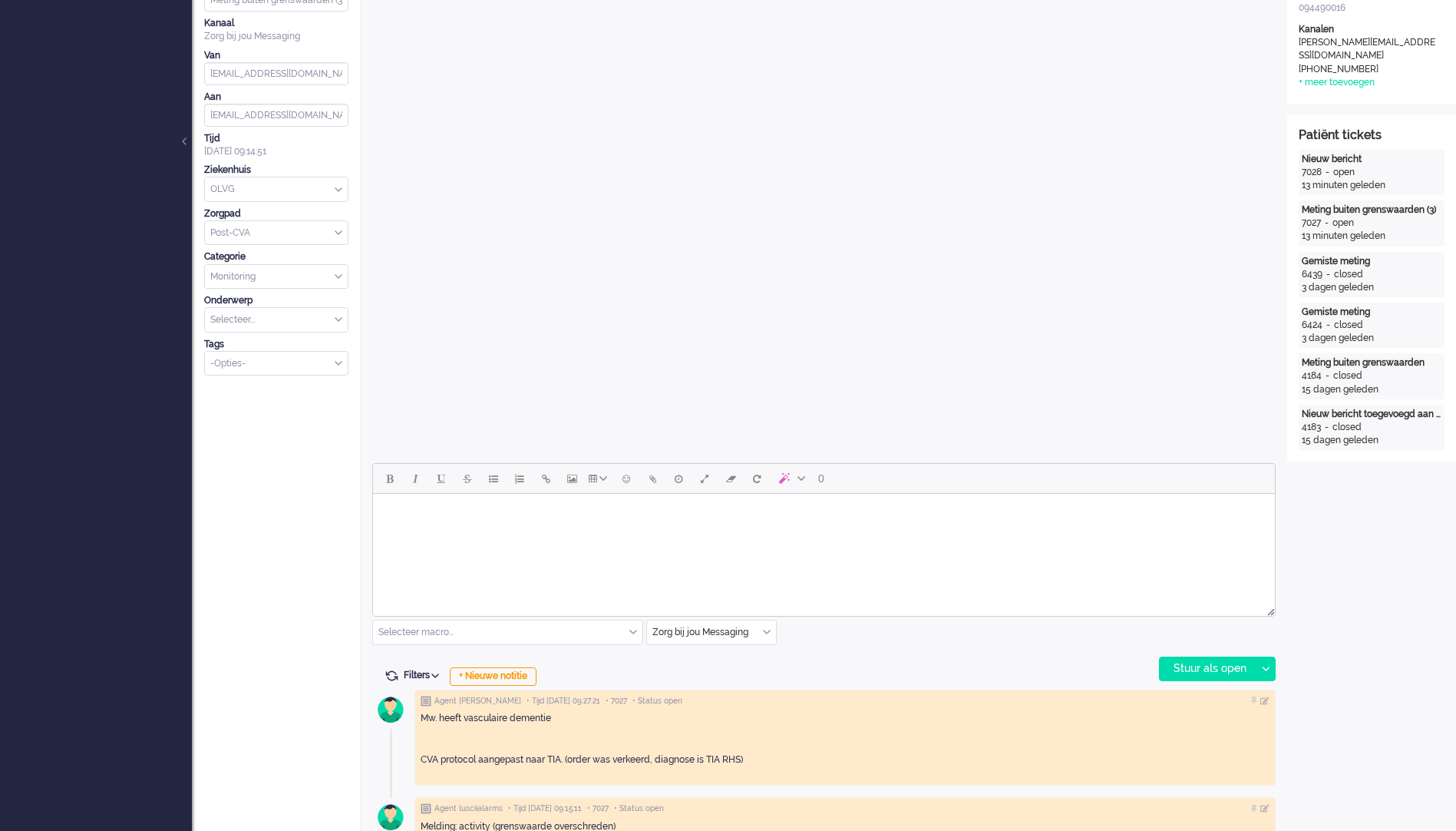
scroll to position [307, 0]
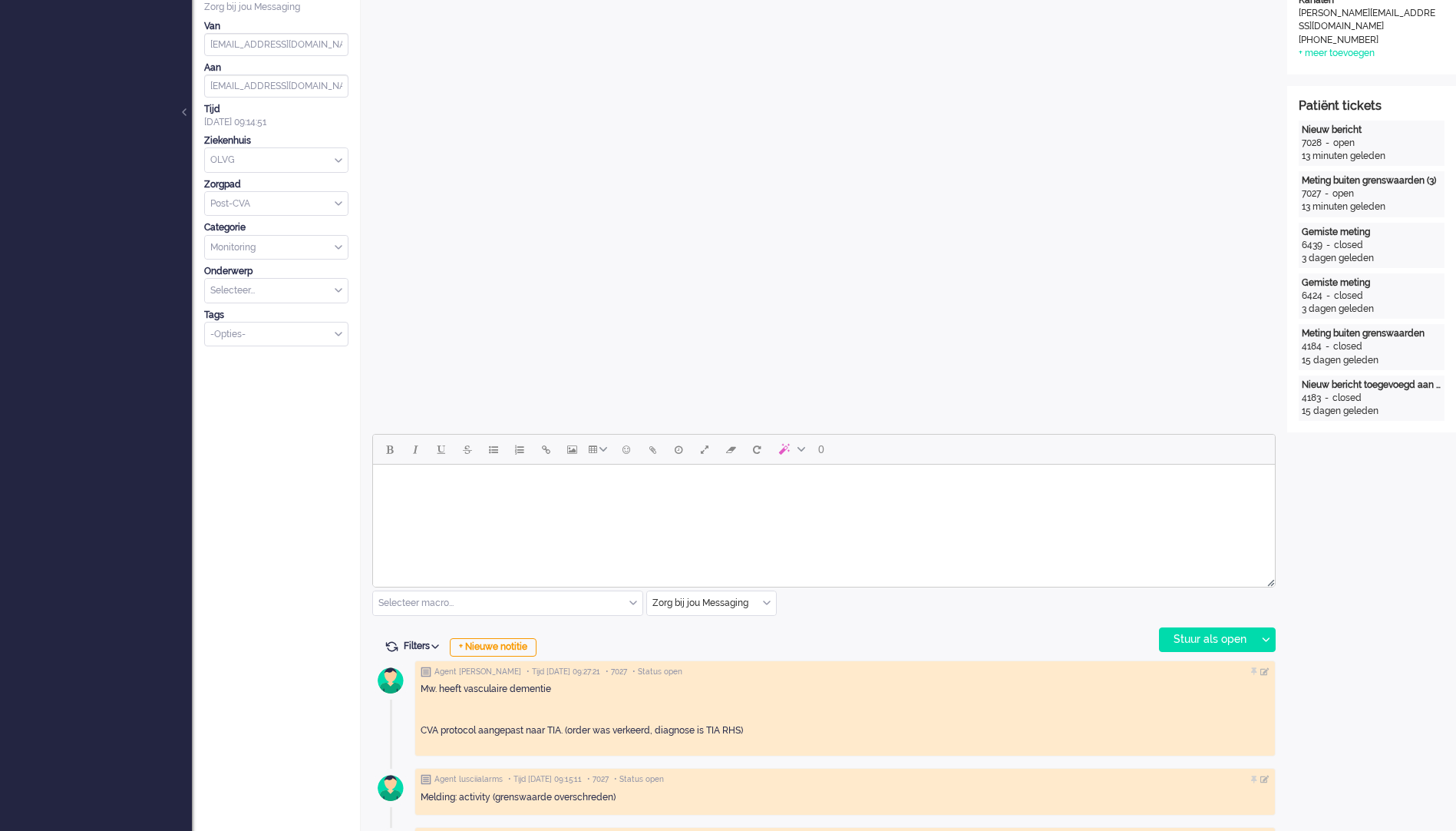
click at [730, 500] on html at bounding box center [824, 484] width 902 height 39
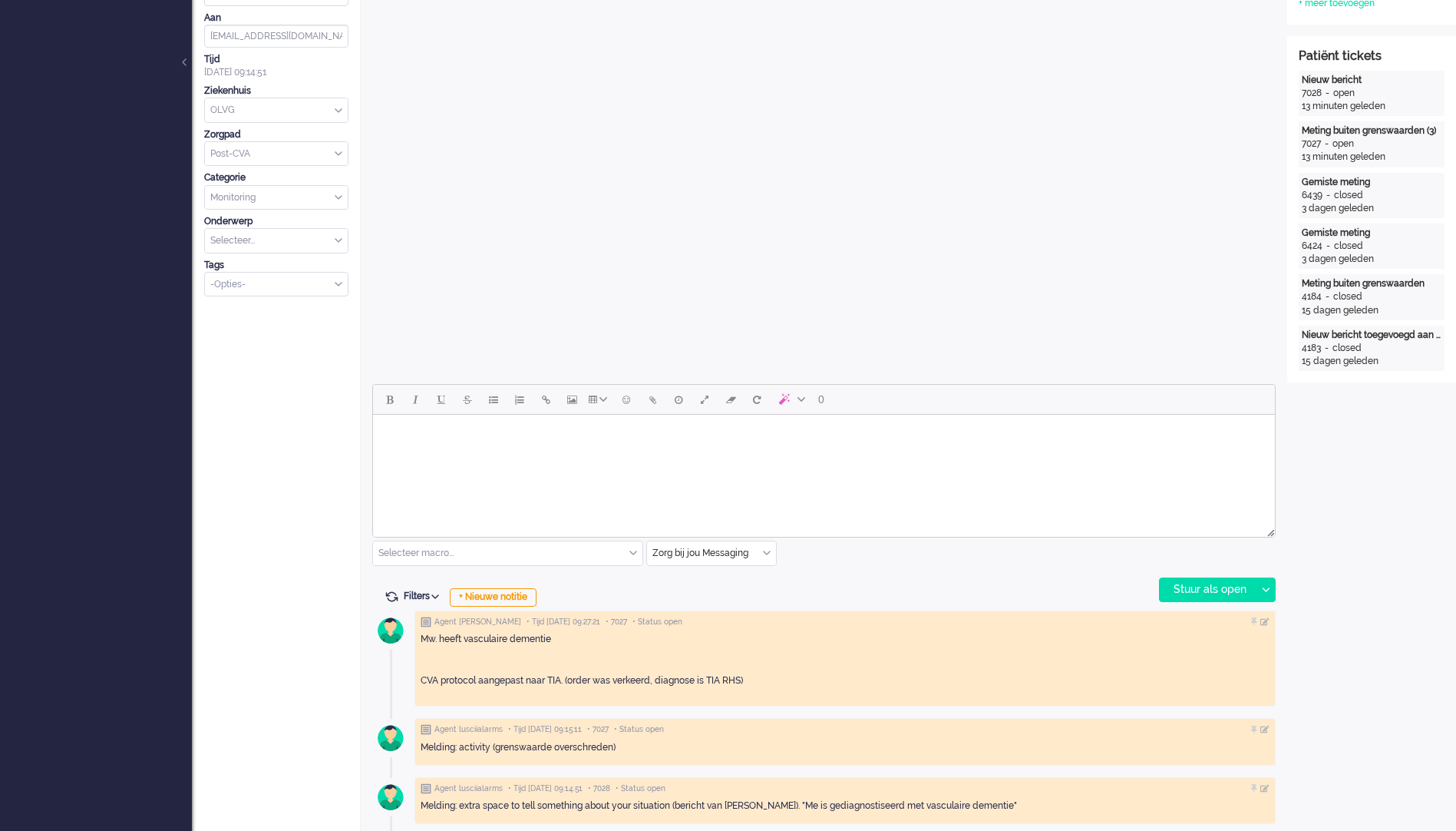
scroll to position [0, 0]
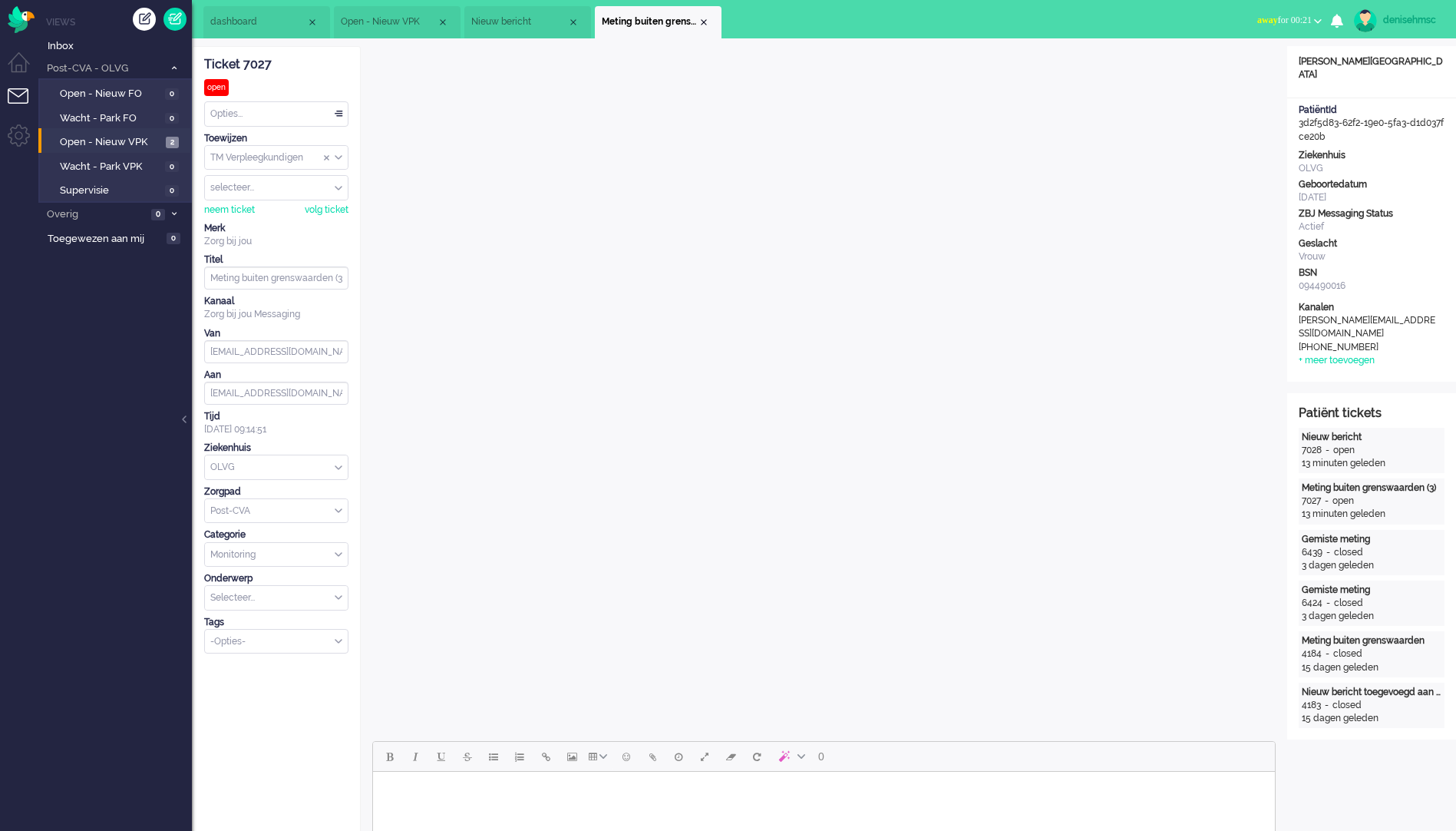
click at [318, 106] on div "Opties..." at bounding box center [277, 114] width 143 height 24
drag, startPoint x: 339, startPoint y: 722, endPoint x: 385, endPoint y: 714, distance: 46.7
click at [318, 109] on div "Opties..." at bounding box center [277, 114] width 143 height 24
click at [339, 100] on div "Ticket 7027 open Kijkend Opties... Zet Status Open In afwachting Geparkeerd Opg…" at bounding box center [277, 350] width 144 height 607
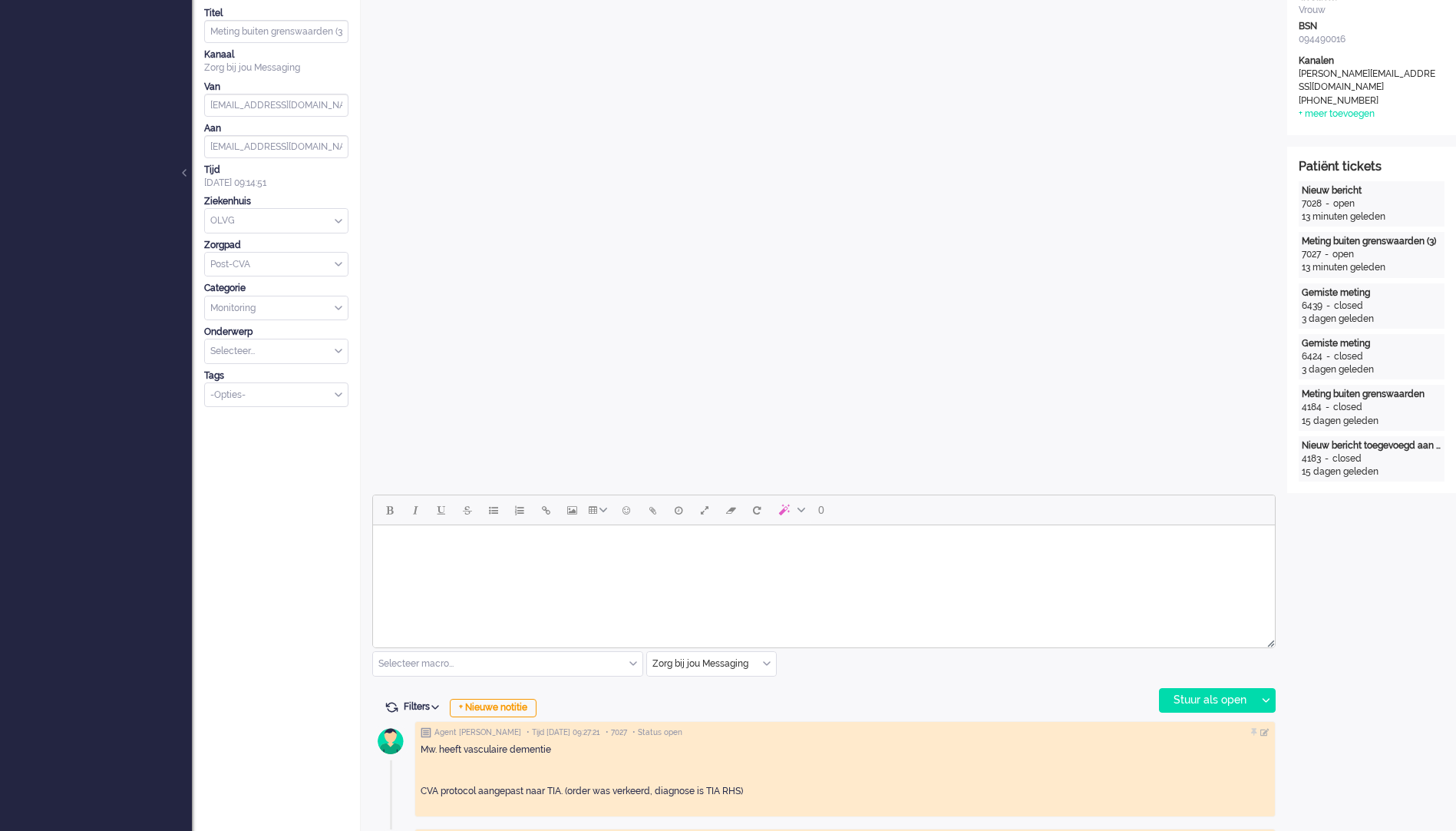
scroll to position [384, 0]
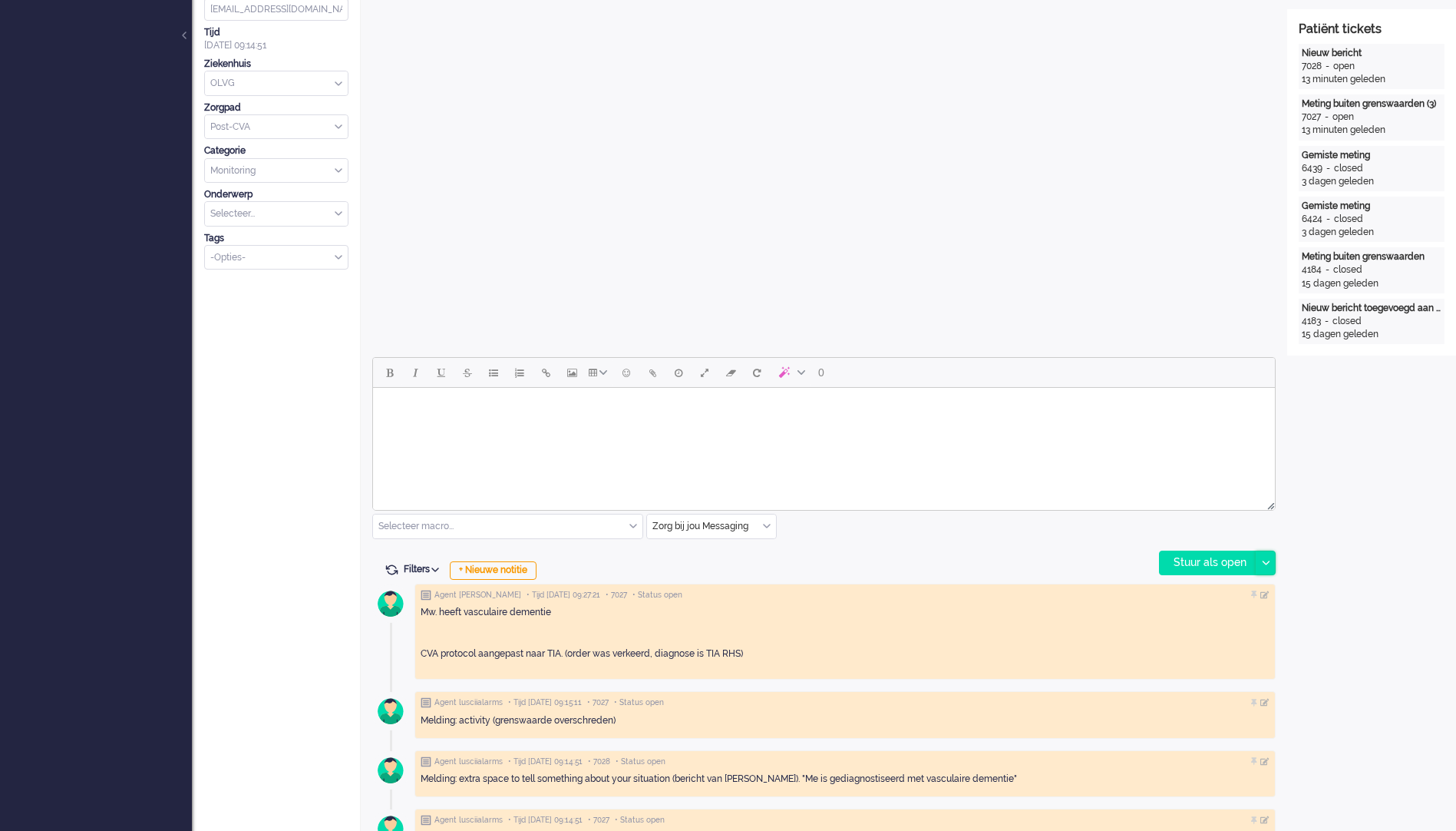
click at [1262, 563] on icon at bounding box center [1266, 563] width 8 height 5
click at [1255, 629] on div "Stuur als opgelost" at bounding box center [1224, 632] width 127 height 16
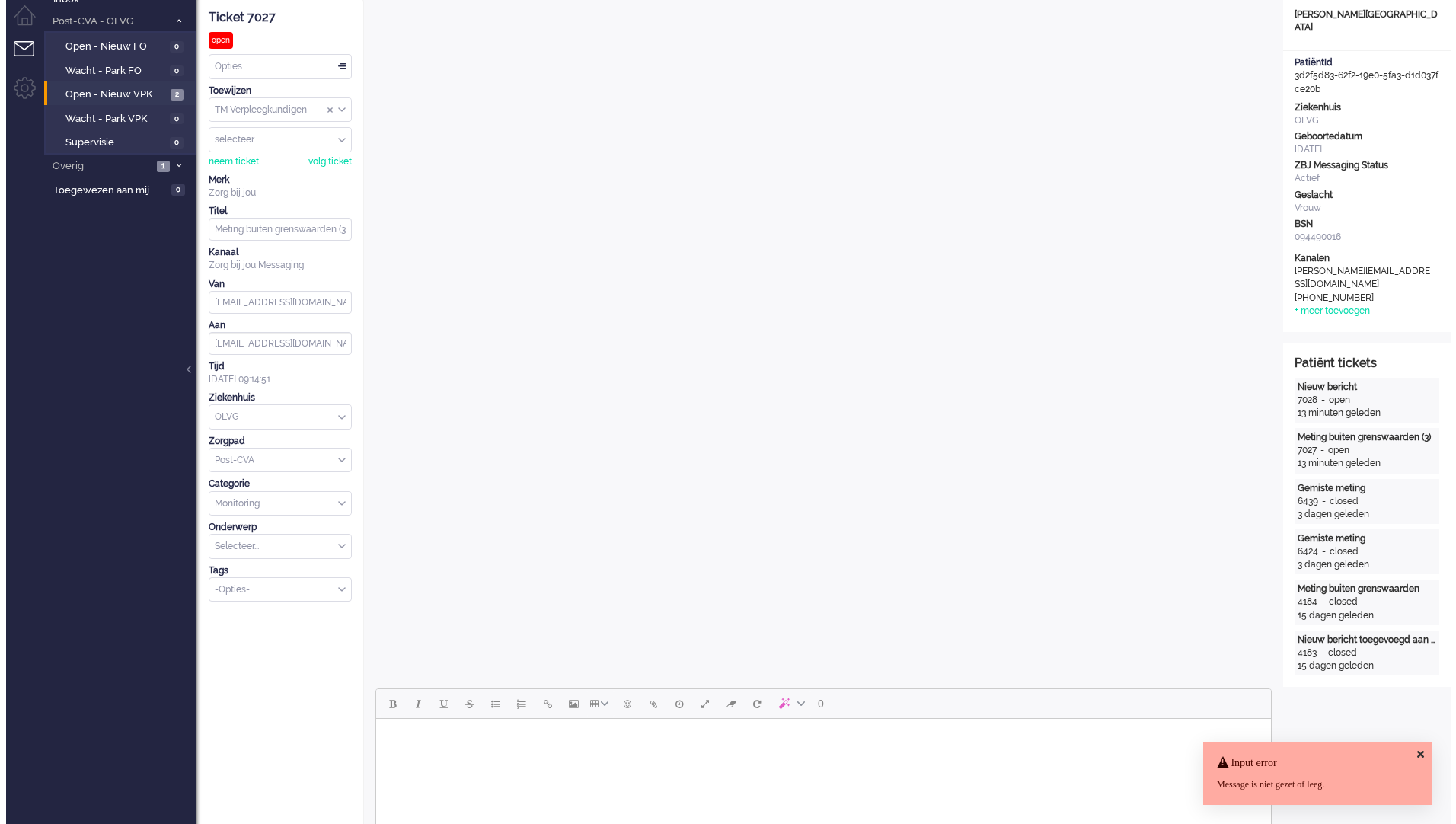
scroll to position [0, 0]
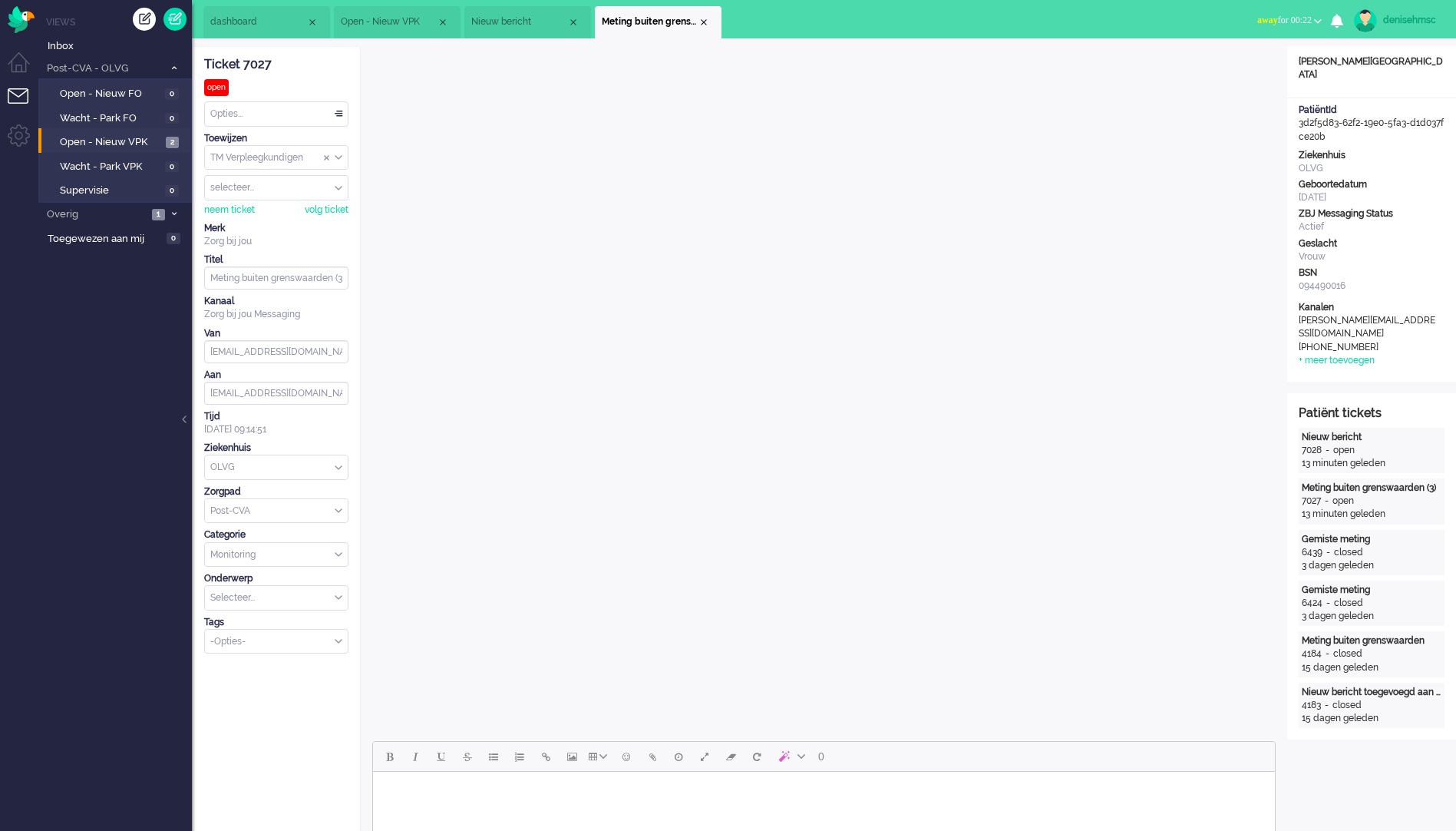
click at [299, 111] on div "Opties..." at bounding box center [277, 114] width 143 height 24
click at [267, 219] on li "Opgelost" at bounding box center [277, 223] width 143 height 22
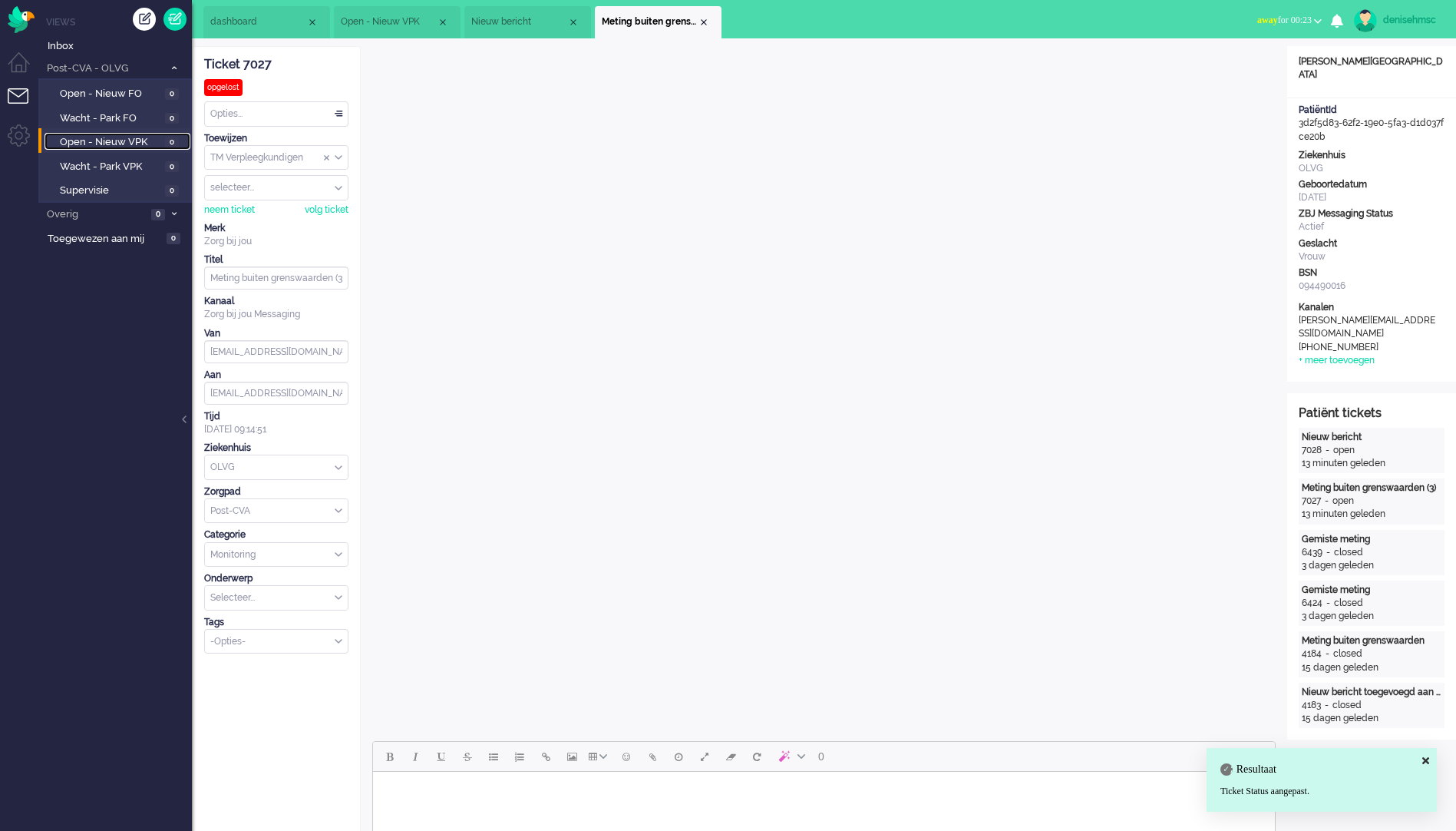
click at [134, 136] on span "Open - Nieuw VPK" at bounding box center [110, 142] width 101 height 15
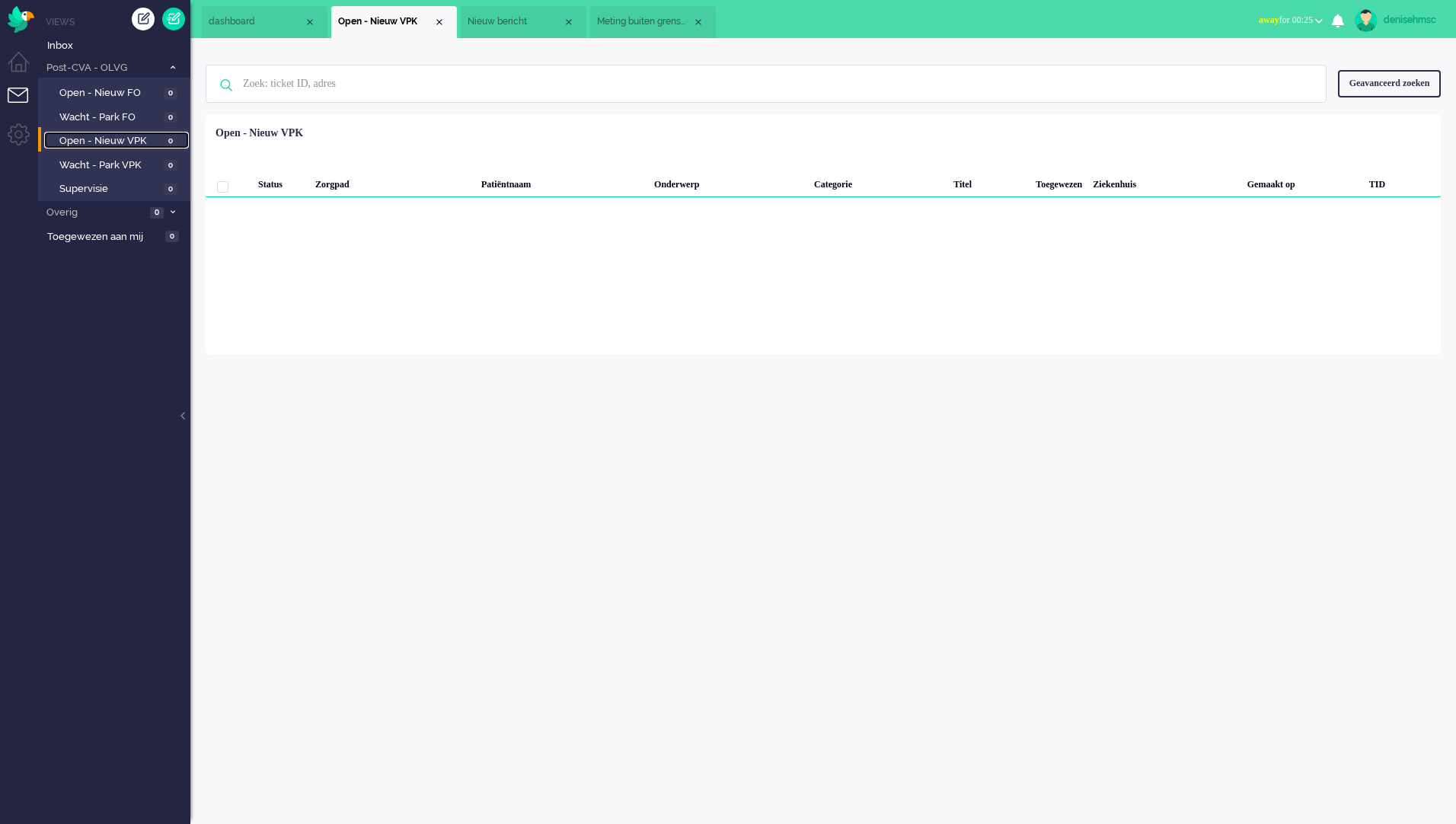
click at [508, 20] on span "Nieuw bericht" at bounding box center [515, 22] width 95 height 13
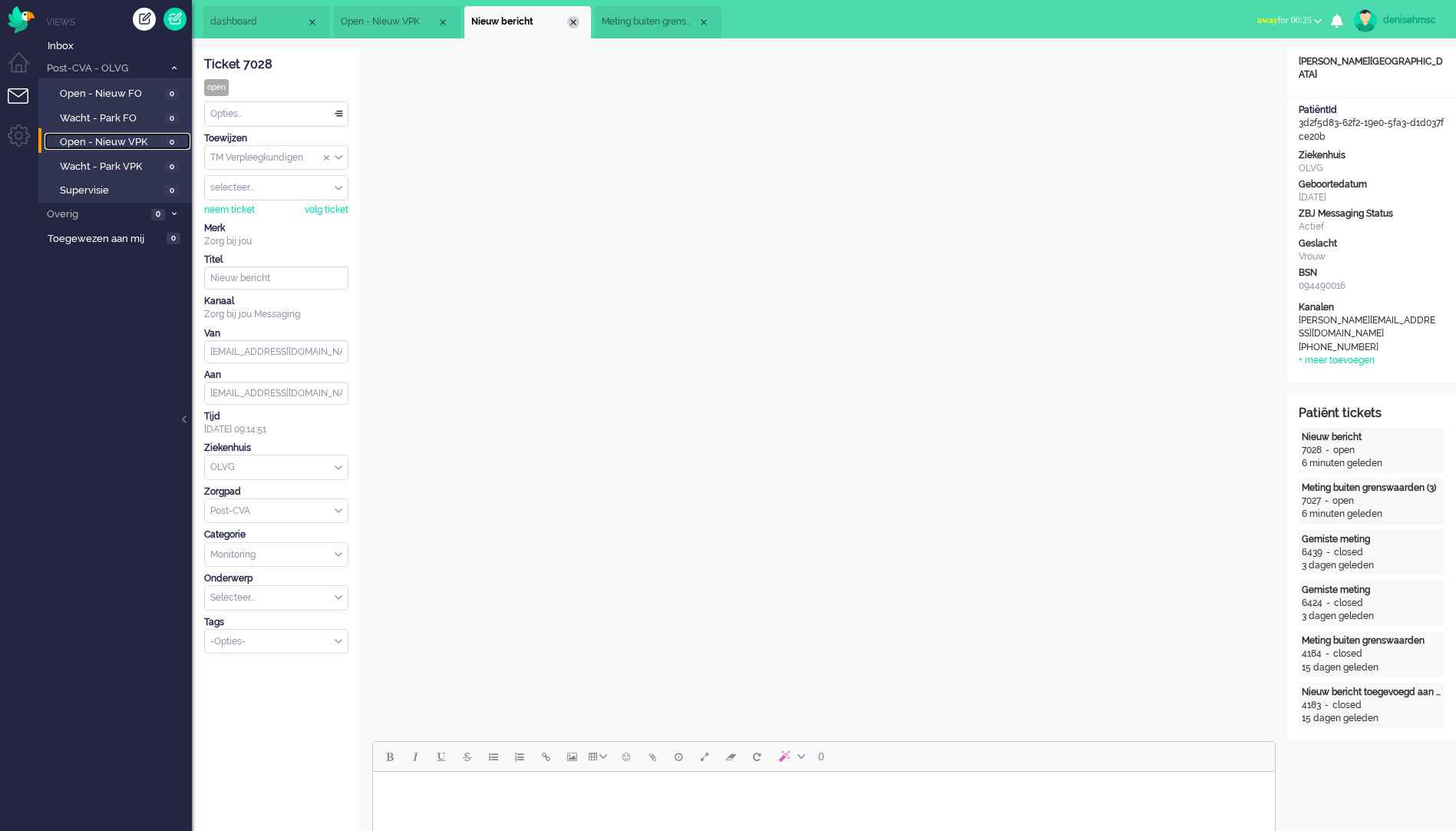
click at [578, 19] on div "Close tab" at bounding box center [574, 23] width 13 height 13
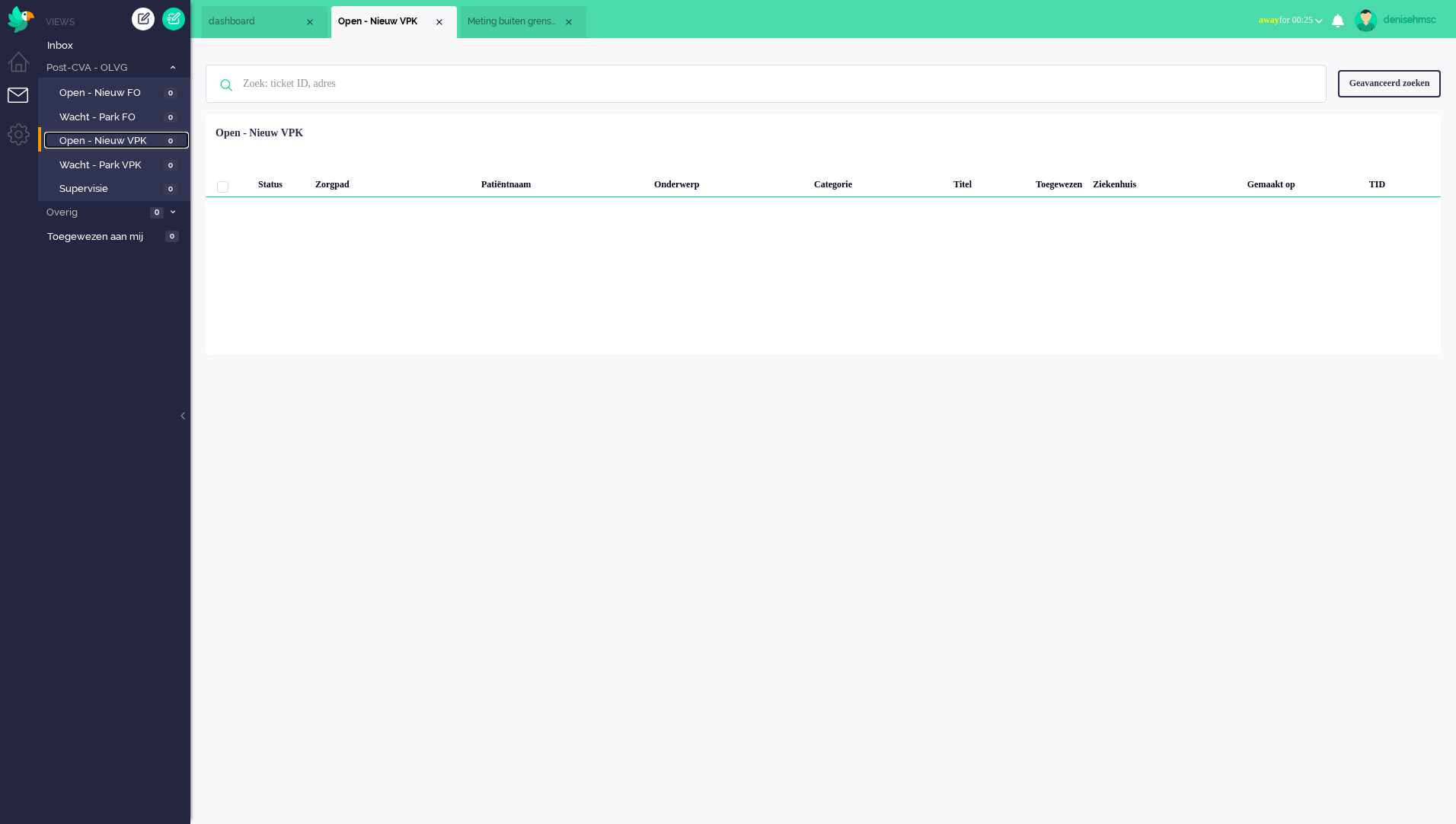
click at [574, 19] on div "Close tab" at bounding box center [569, 23] width 12 height 12
click at [158, 98] on span "Open - Nieuw FO" at bounding box center [109, 93] width 100 height 15
click at [159, 121] on span "Wacht - Park FO" at bounding box center [109, 117] width 100 height 15
click at [156, 131] on li "Open - Nieuw VPK 0" at bounding box center [113, 139] width 151 height 24
click at [155, 138] on span "Open - Nieuw VPK" at bounding box center [109, 141] width 100 height 15
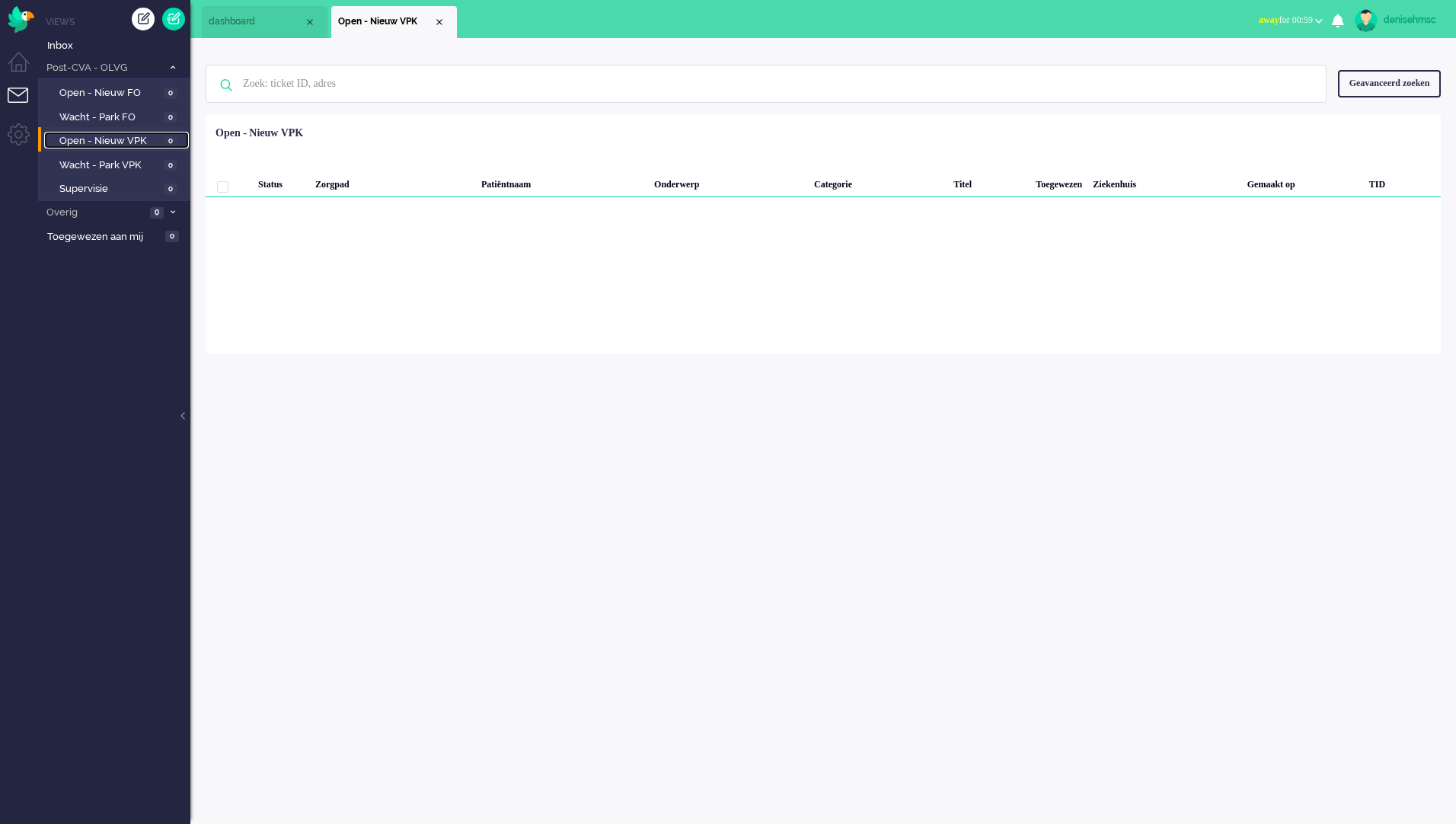
click at [141, 137] on span "Open - Nieuw VPK" at bounding box center [109, 141] width 100 height 15
click at [33, 24] on img "Omnidesk" at bounding box center [21, 19] width 26 height 26
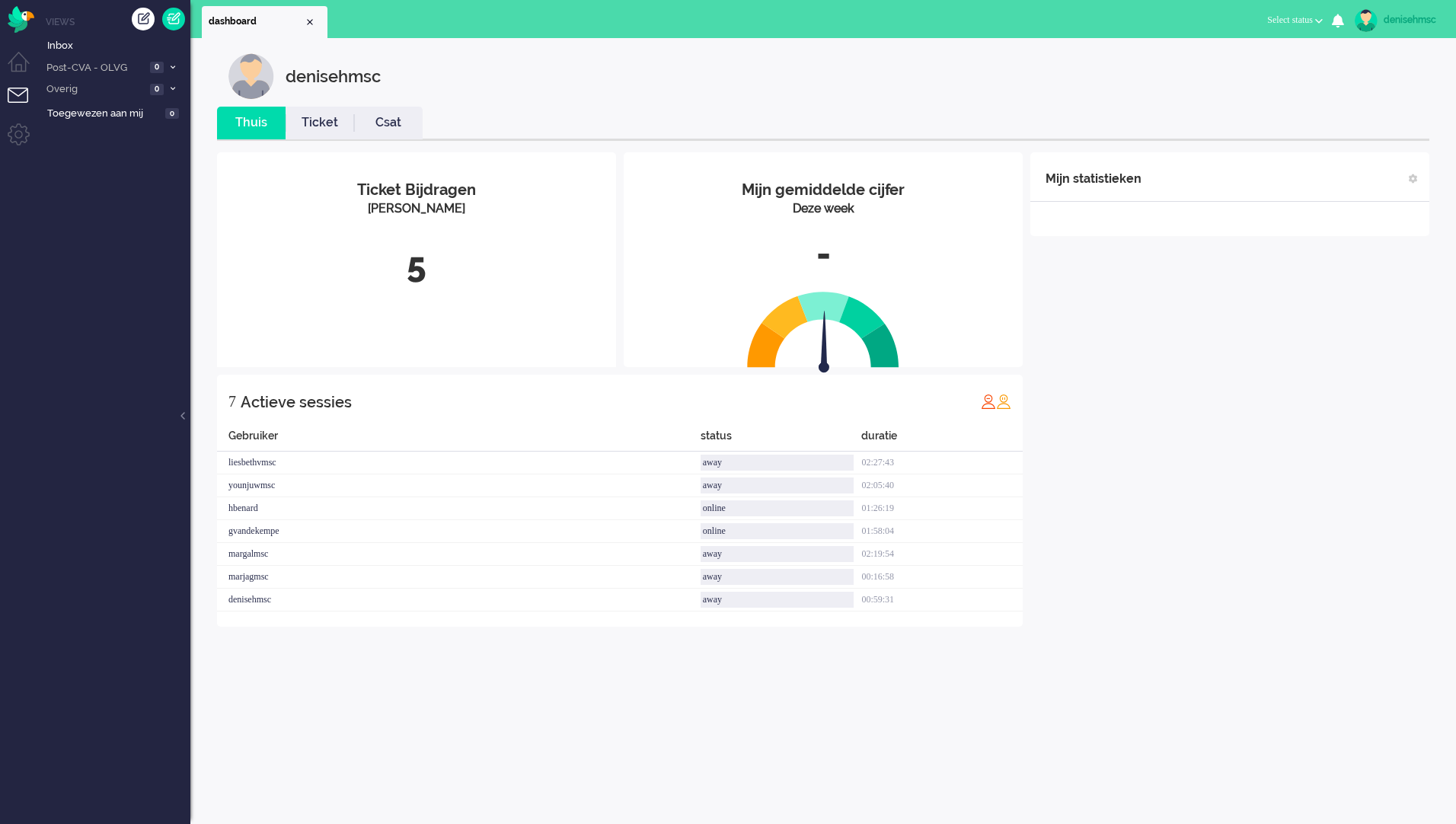
drag, startPoint x: 1331, startPoint y: 8, endPoint x: 1322, endPoint y: 16, distance: 12.0
click at [1325, 11] on li "Away Online Outbound pending Select status Away Online Outbound pending" at bounding box center [1294, 21] width 74 height 33
click at [1319, 18] on button "Select status" at bounding box center [1294, 20] width 74 height 22
click at [1264, 75] on link "Online" at bounding box center [1259, 68] width 120 height 17
click at [1233, 65] on label "Online" at bounding box center [1259, 68] width 120 height 13
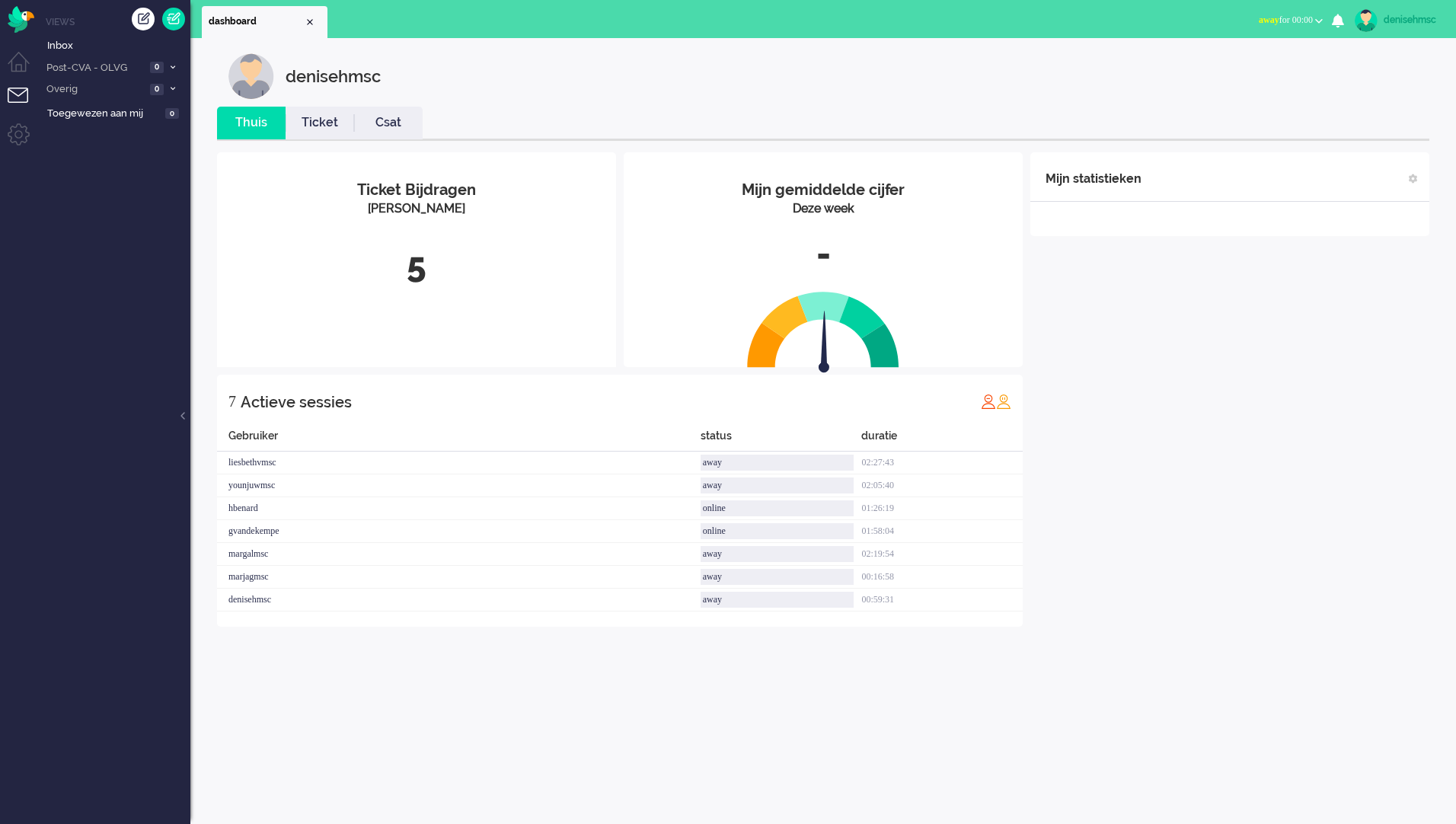
click at [1286, 292] on div "Mijn statistieken + Statistieken toevoegen Bel tijd (gemiddelde dag) Wrapup tij…" at bounding box center [1229, 389] width 399 height 474
click at [1311, 20] on span "away for 00:00" at bounding box center [1286, 20] width 54 height 11
click at [1218, 68] on label "Online" at bounding box center [1259, 68] width 120 height 13
click at [1252, 294] on div "Mijn statistieken + Statistieken toevoegen Bel tijd (gemiddelde dag) Wrapup tij…" at bounding box center [1229, 389] width 399 height 474
click at [159, 60] on li "Post-CVA - OLVG 0" at bounding box center [114, 67] width 152 height 22
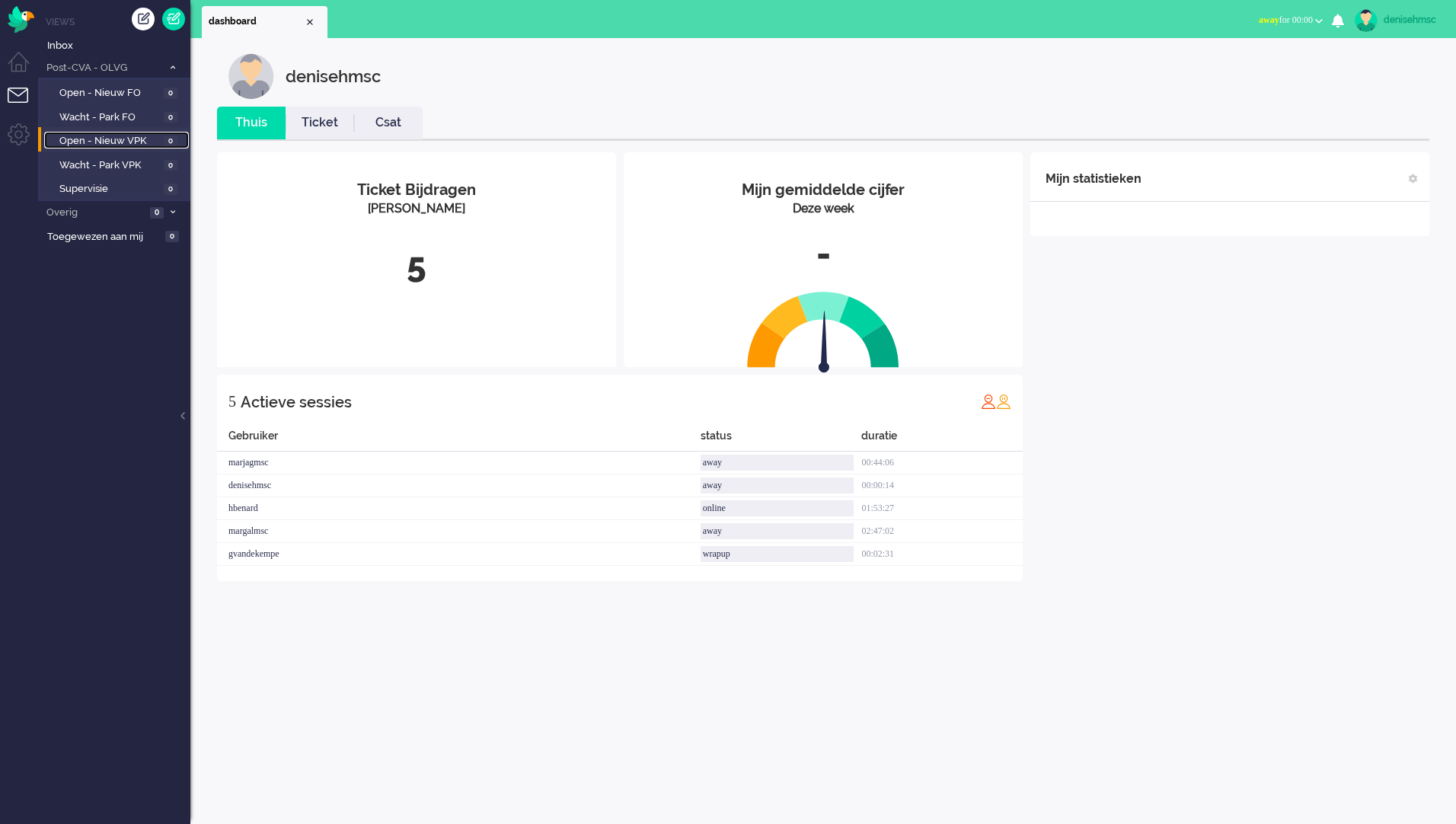
click at [162, 145] on link "Open - Nieuw VPK 0" at bounding box center [117, 140] width 145 height 17
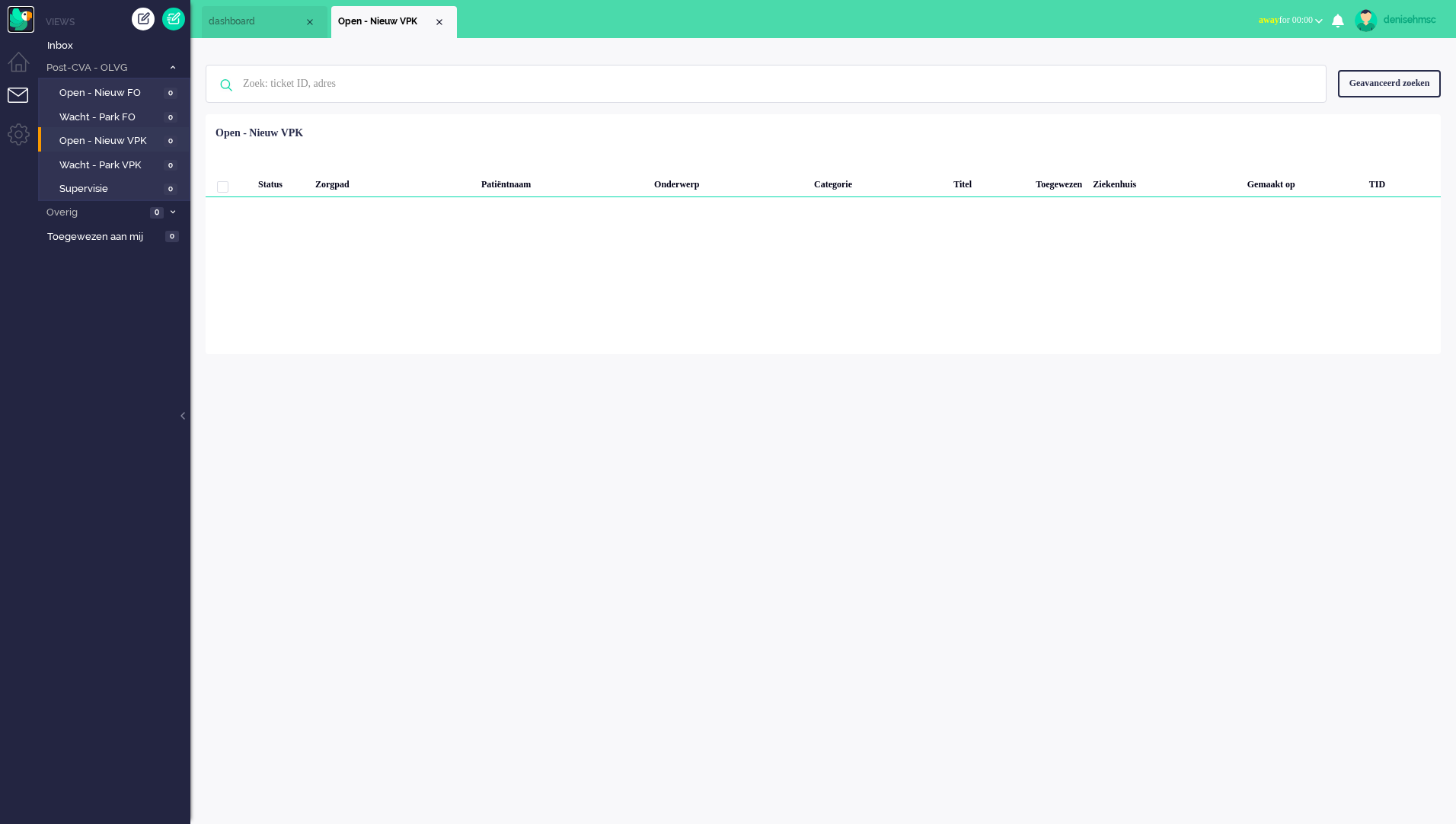
click at [30, 25] on img "Omnidesk" at bounding box center [21, 19] width 26 height 26
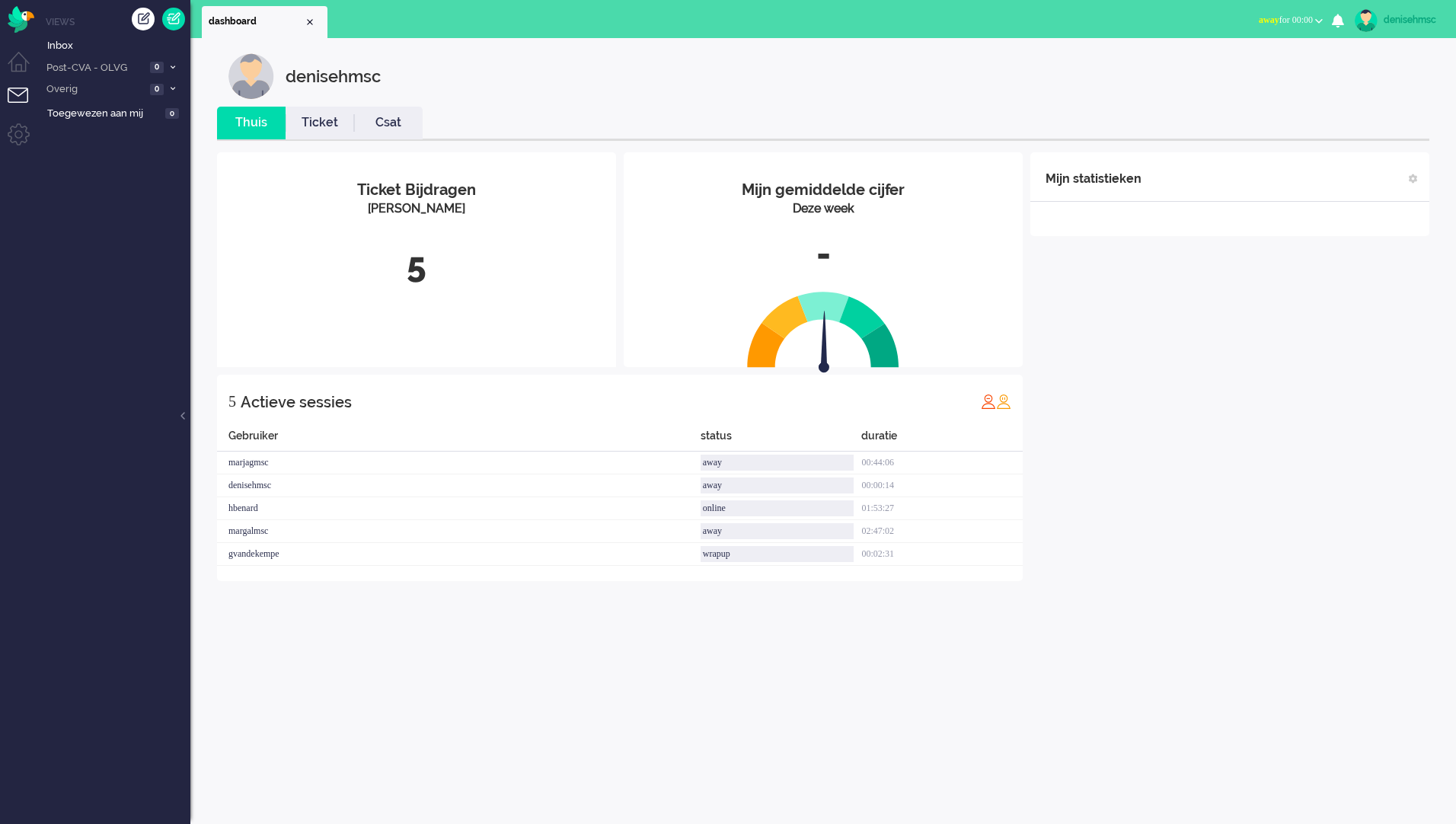
click at [1315, 22] on button "away for 00:00" at bounding box center [1291, 20] width 82 height 22
click at [1247, 65] on label "Online" at bounding box center [1259, 68] width 120 height 13
click at [1263, 464] on div "Mijn statistieken + Statistieken toevoegen Bel tijd (gemiddelde dag) Wrapup tij…" at bounding box center [1229, 367] width 399 height 429
click at [1311, 19] on span "online for 00:00" at bounding box center [1283, 20] width 58 height 11
click at [1281, 520] on div "Mijn statistieken + Statistieken toevoegen Bel tijd (gemiddelde dag) Wrapup tij…" at bounding box center [1229, 367] width 399 height 429
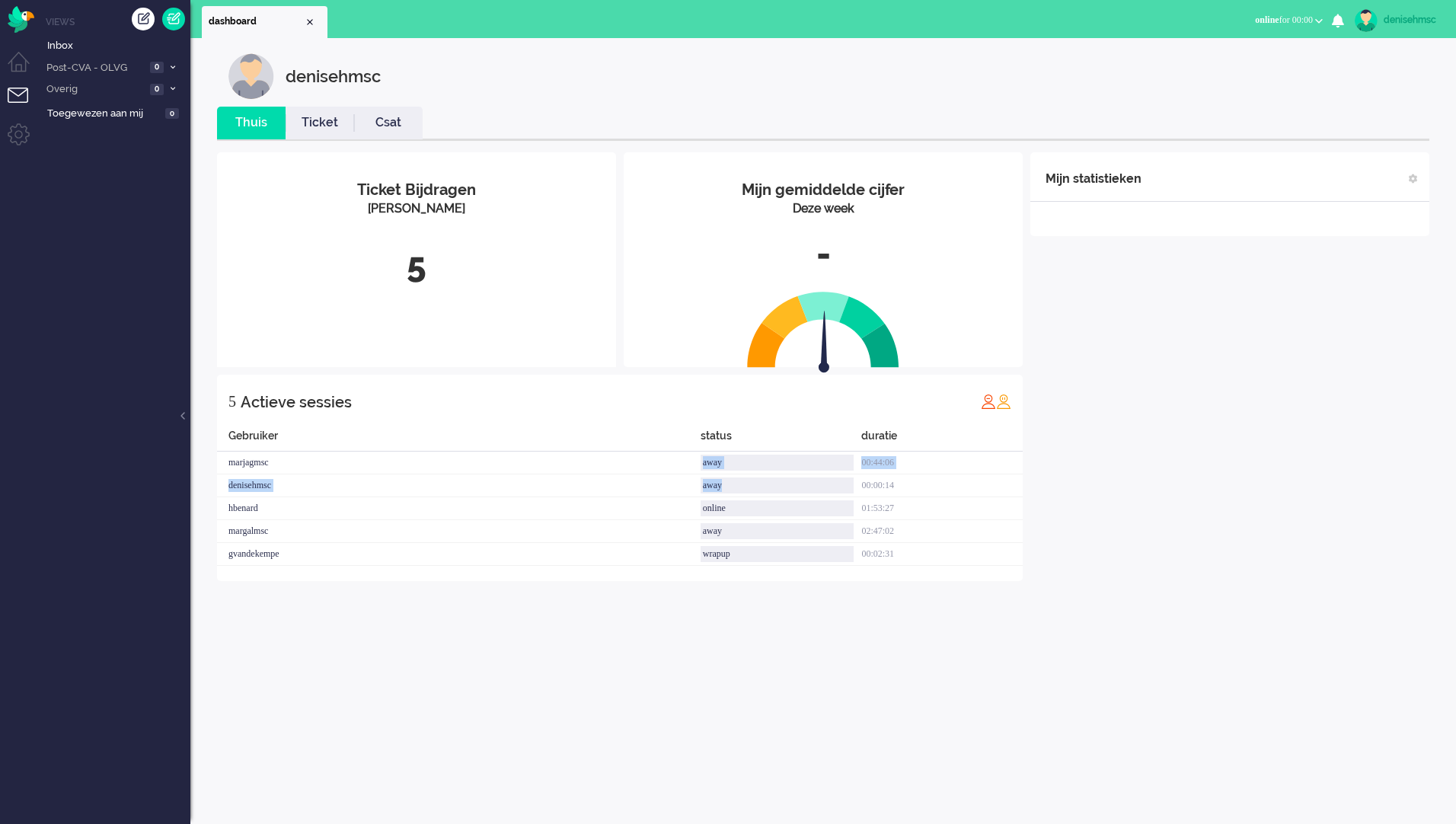
drag, startPoint x: 752, startPoint y: 494, endPoint x: 651, endPoint y: 472, distance: 103.4
click at [651, 472] on div "Gebruiker status duratie marjagmsc away 00:44:06 denisehmsc away 00:00:14 hbena…" at bounding box center [620, 497] width 805 height 138
click at [1028, 632] on div "denisehmsc Thuis Ticket Csat Mijn gemiddelde cijfer Deze week - Ticket Bijdrage…" at bounding box center [823, 431] width 1266 height 786
